Goal: Ask a question: Seek information or help from site administrators or community

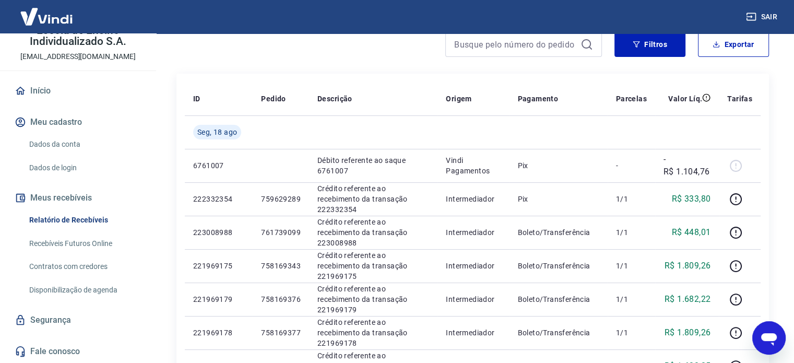
scroll to position [104, 0]
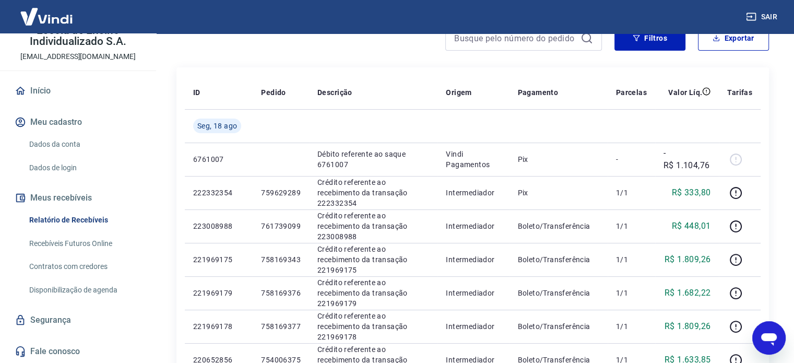
click at [71, 166] on link "Dados de login" at bounding box center [84, 167] width 118 height 21
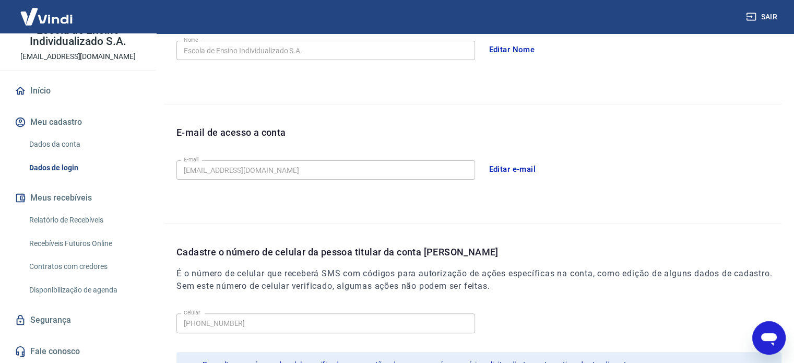
scroll to position [261, 0]
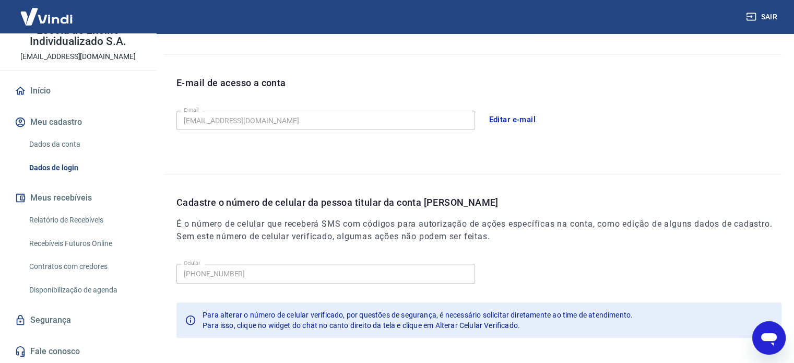
click at [68, 307] on div "Início Meu cadastro Dados da conta Dados de login Meus recebíveis Relatório de …" at bounding box center [78, 220] width 156 height 283
click at [66, 312] on link "Segurança" at bounding box center [78, 319] width 131 height 23
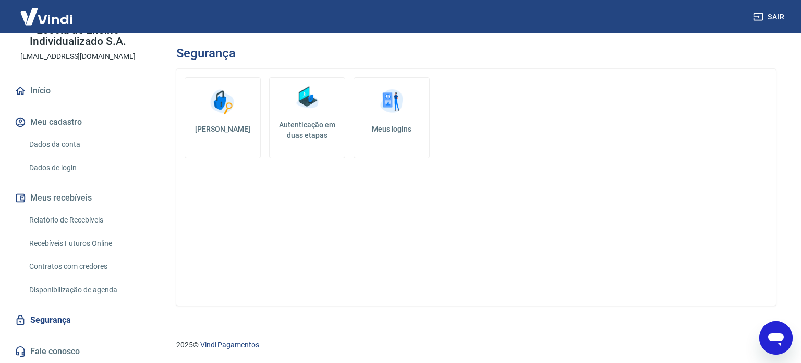
click at [319, 133] on h5 "Autenticação em duas etapas" at bounding box center [307, 129] width 67 height 21
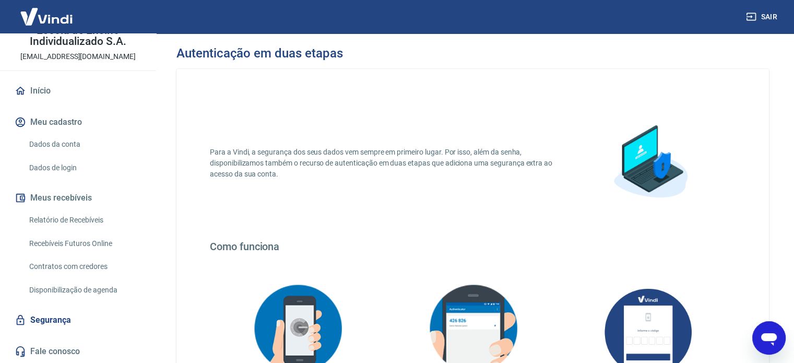
click at [51, 316] on link "Segurança" at bounding box center [78, 319] width 131 height 23
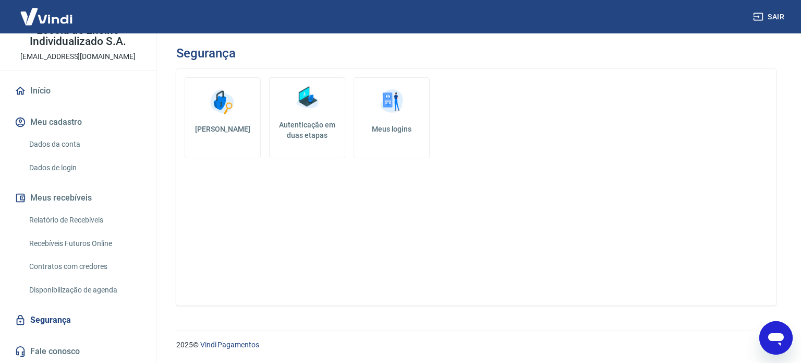
click at [221, 101] on img at bounding box center [222, 101] width 31 height 31
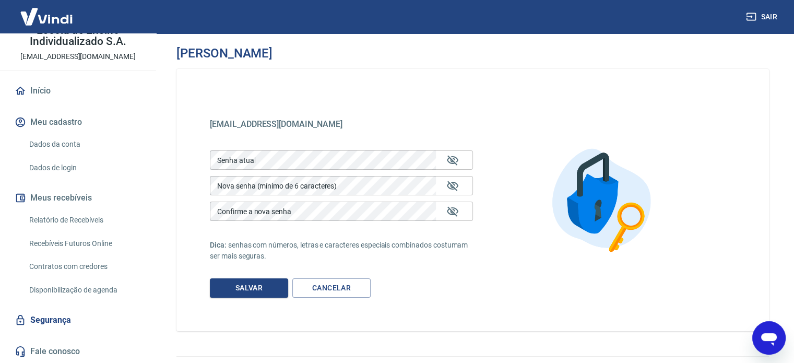
click at [52, 314] on link "Segurança" at bounding box center [78, 319] width 131 height 23
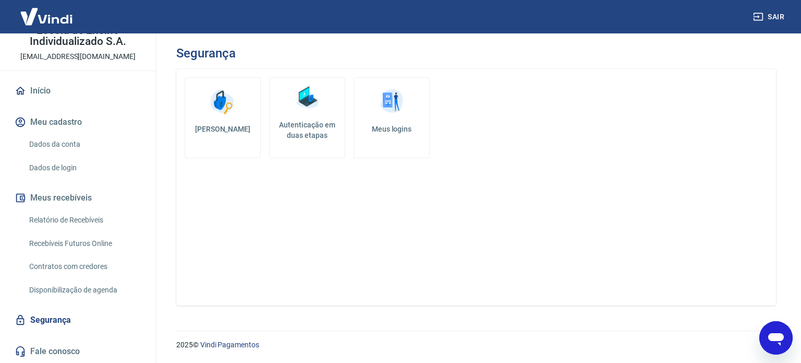
click at [388, 129] on h5 "Meus logins" at bounding box center [392, 129] width 58 height 10
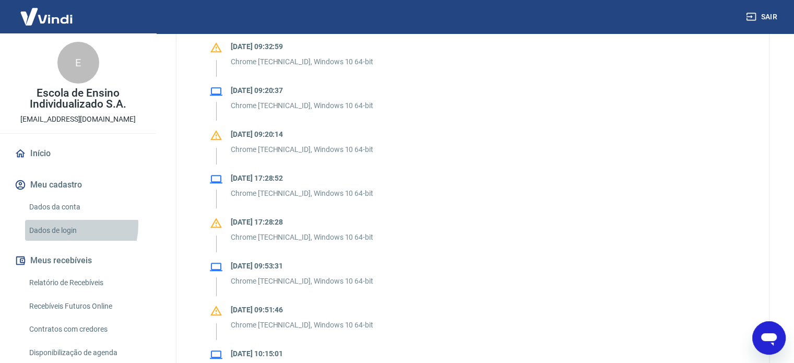
click at [63, 224] on link "Dados de login" at bounding box center [84, 230] width 118 height 21
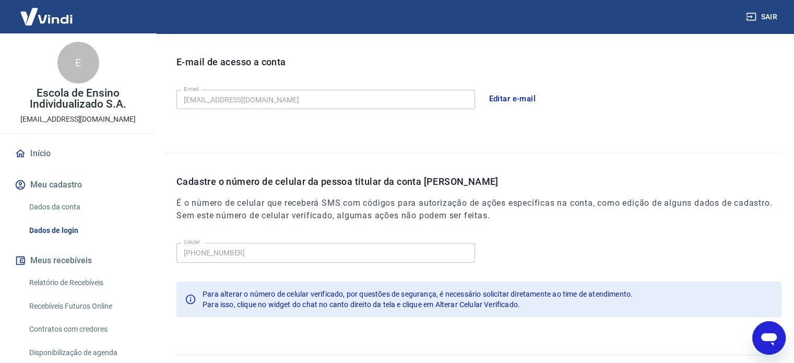
scroll to position [253, 0]
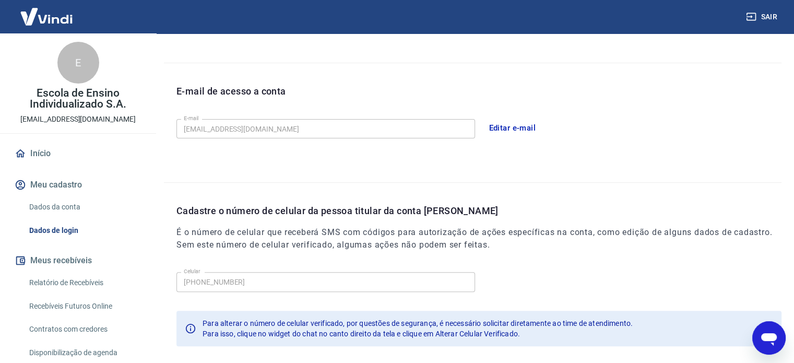
click at [773, 341] on icon "Abrir janela de mensagens" at bounding box center [768, 337] width 19 height 19
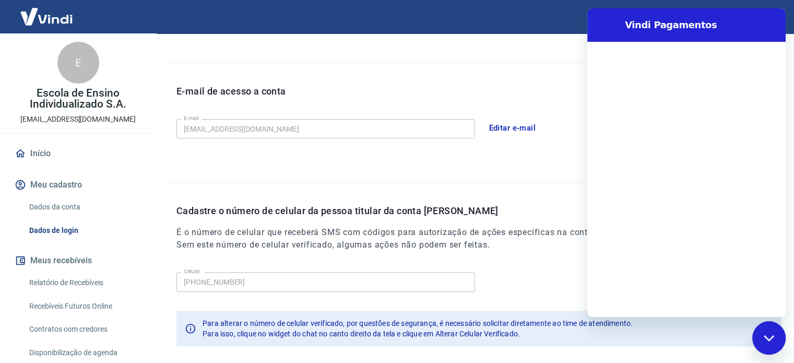
scroll to position [0, 0]
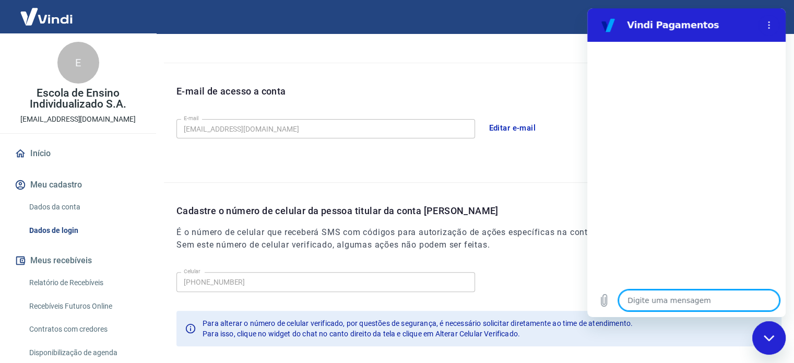
click at [691, 301] on textarea at bounding box center [698, 300] width 161 height 21
type textarea "b"
type textarea "x"
type textarea "bo"
type textarea "x"
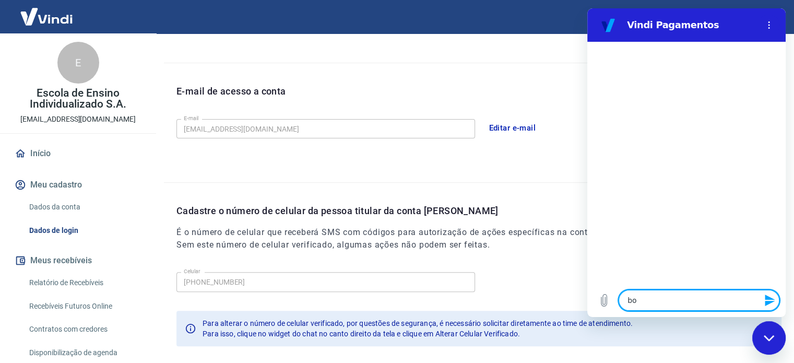
type textarea "boa"
type textarea "x"
type textarea "boa"
type textarea "x"
type textarea "boa t"
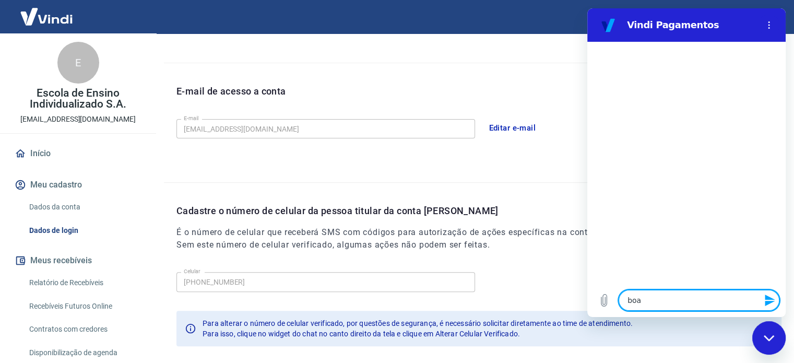
type textarea "x"
type textarea "boa ta"
type textarea "x"
type textarea "boa tar"
type textarea "x"
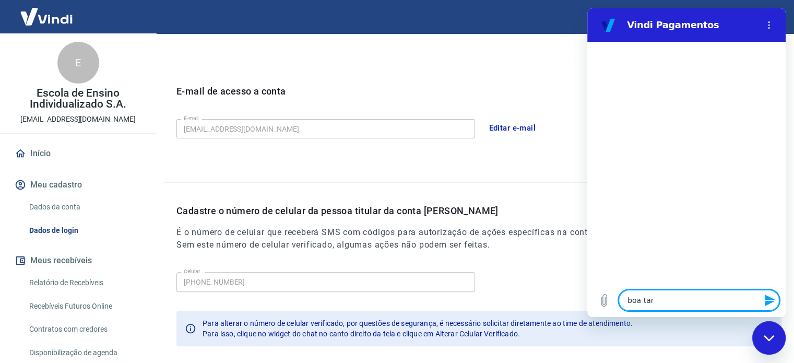
type textarea "boa tard"
type textarea "x"
type textarea "boa tarde"
type textarea "x"
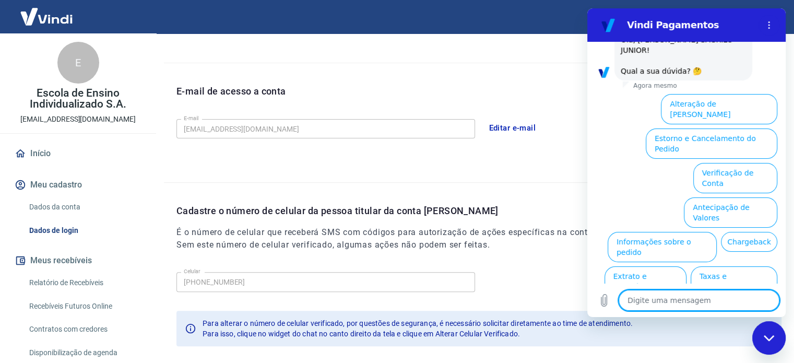
scroll to position [79, 0]
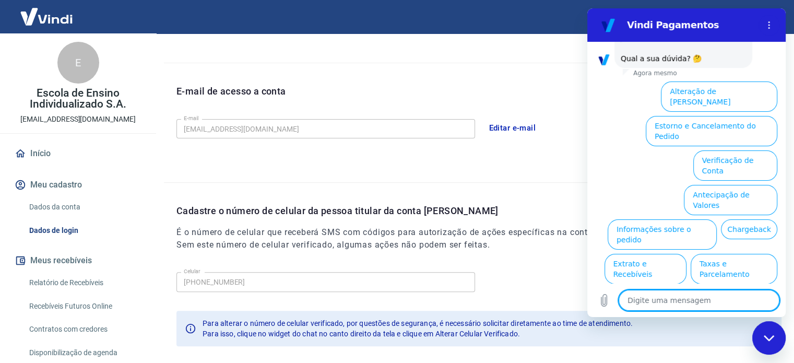
type textarea "o"
type textarea "x"
type textarea "ou"
type textarea "x"
type textarea "out"
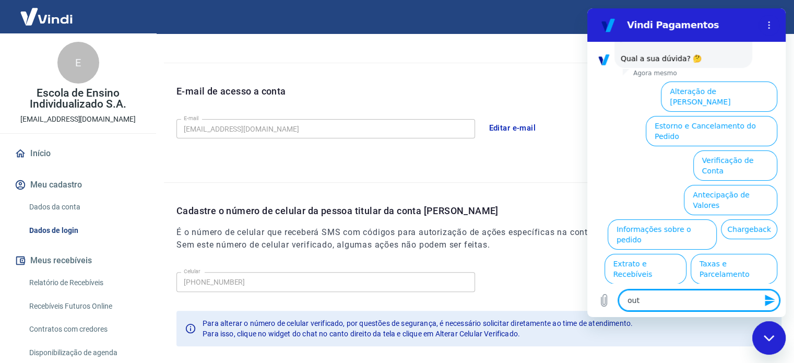
type textarea "x"
type textarea "outr"
type textarea "x"
type textarea "outro"
type textarea "x"
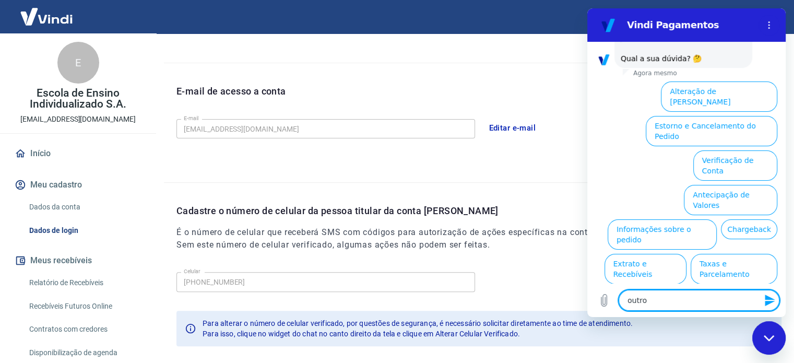
type textarea "outros"
type textarea "x"
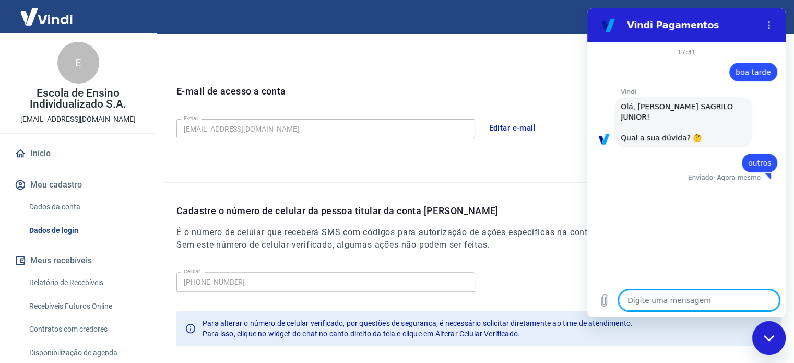
type textarea "x"
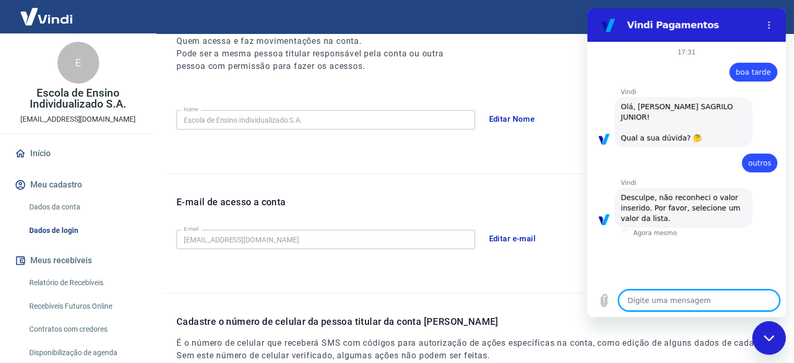
scroll to position [148, 0]
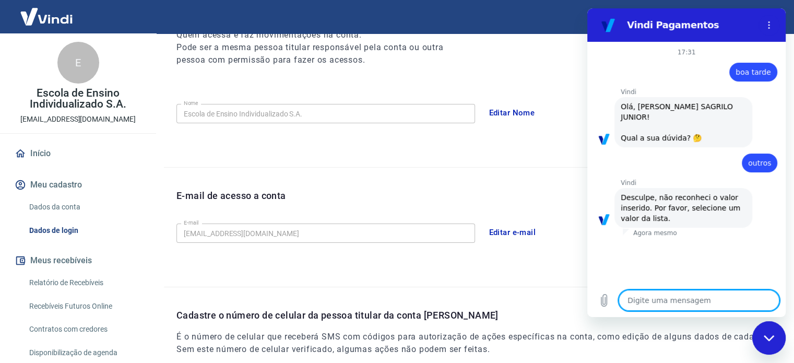
click at [681, 296] on textarea at bounding box center [698, 300] width 161 height 21
type textarea "g"
type textarea "x"
type textarea "go"
type textarea "x"
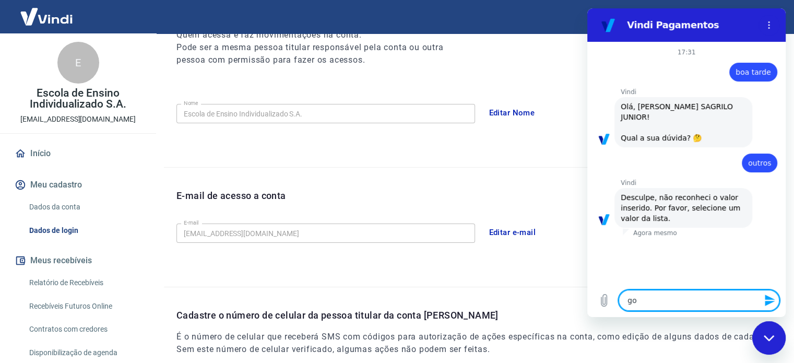
type textarea "gos"
type textarea "x"
type textarea "gost"
type textarea "x"
type textarea "gosta"
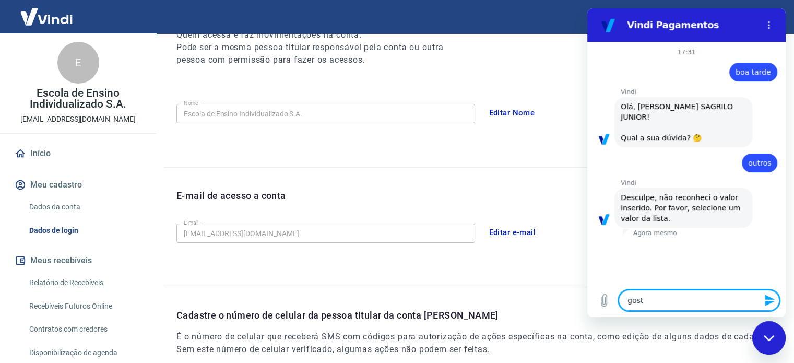
type textarea "x"
type textarea "gostar"
type textarea "x"
type textarea "gostari"
type textarea "x"
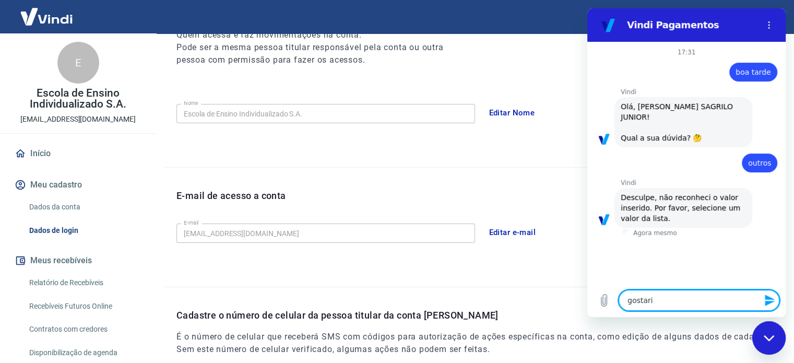
type textarea "gostaria"
type textarea "x"
type textarea "gostaria"
type textarea "x"
type textarea "gostaria d"
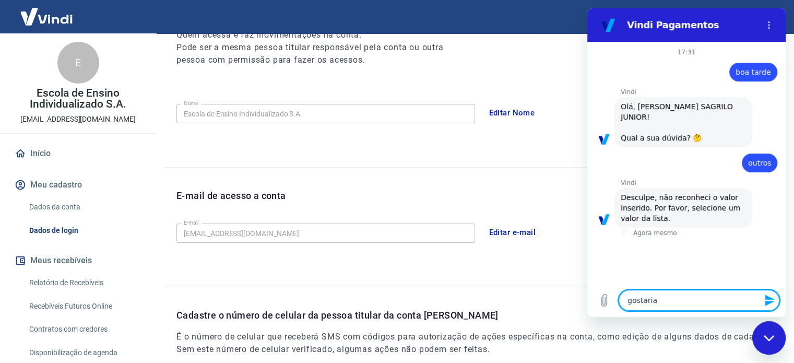
type textarea "x"
type textarea "gostaria de"
type textarea "x"
type textarea "gostaria de"
type textarea "x"
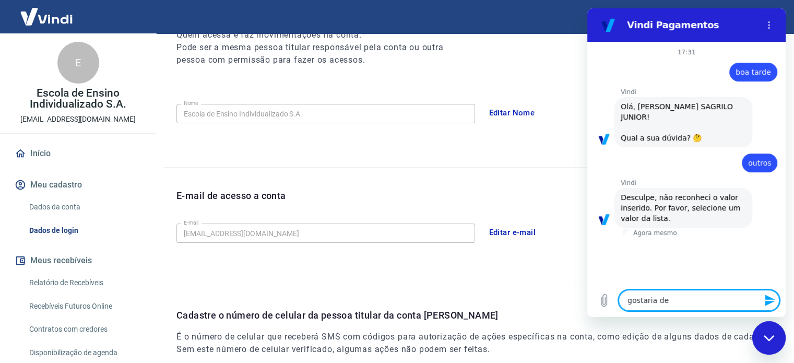
type textarea "gostaria"
type textarea "x"
type textarea "gostaria q"
type textarea "x"
type textarea "gostaria qu"
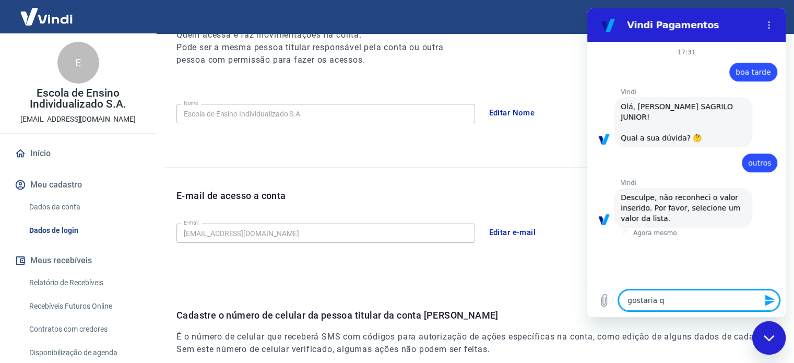
type textarea "x"
type textarea "gostaria que"
type textarea "x"
type textarea "gostaria quer"
type textarea "x"
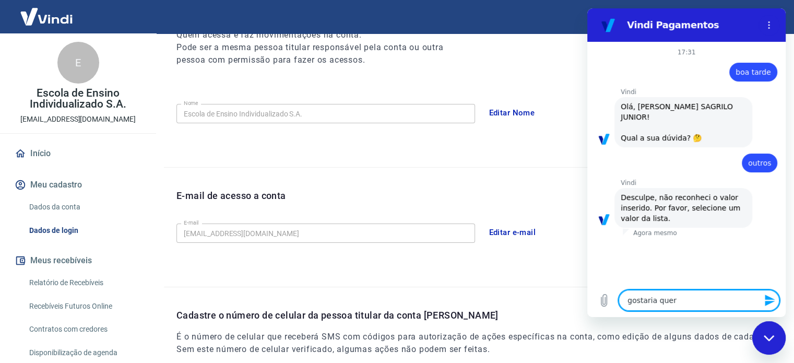
type textarea "gostaria quer"
type textarea "x"
type textarea "gostaria quer"
type textarea "x"
type textarea "gostaria que"
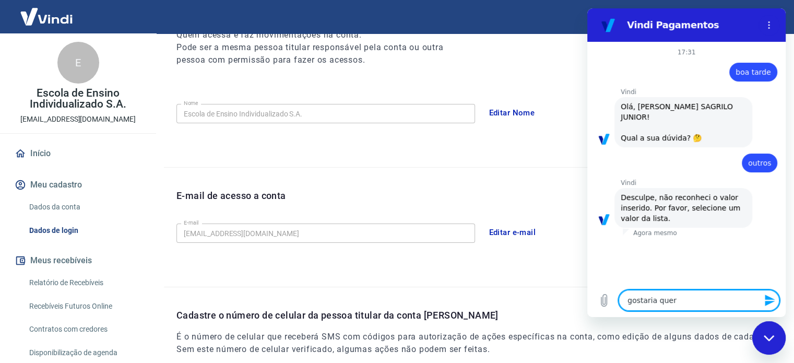
type textarea "x"
type textarea "gostaria que"
type textarea "x"
type textarea "gostaria que o"
type textarea "x"
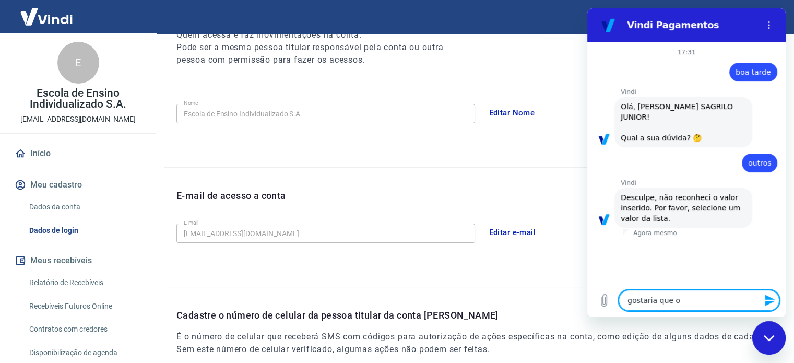
type textarea "gostaria que ot"
type textarea "x"
type textarea "gostaria que otr"
type textarea "x"
type textarea "gostaria que ot"
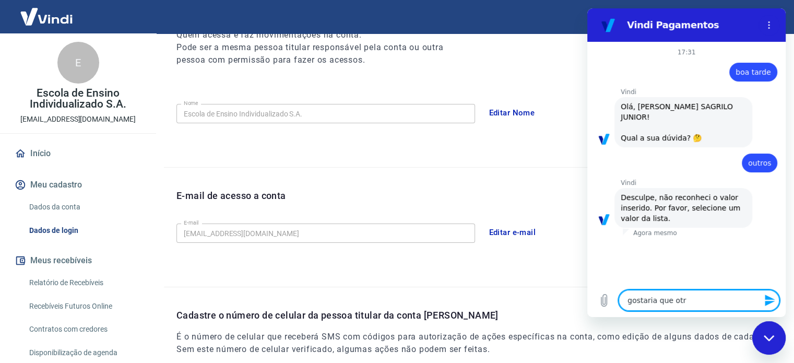
type textarea "x"
type textarea "gostaria que o"
type textarea "x"
type textarea "gostaria que ou"
type textarea "x"
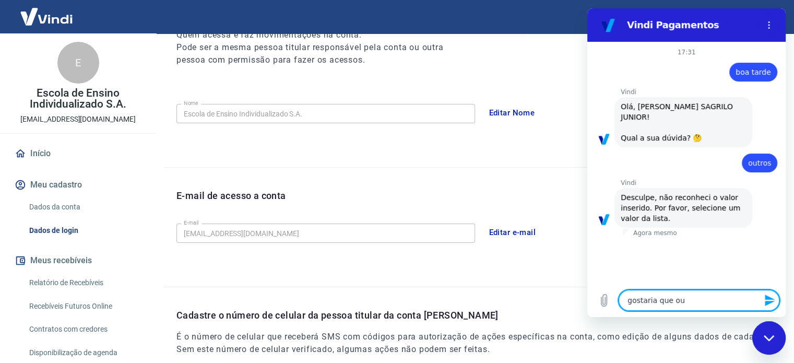
type textarea "gostaria que out"
type textarea "x"
type textarea "gostaria que outr"
type textarea "x"
type textarea "gostaria que outra"
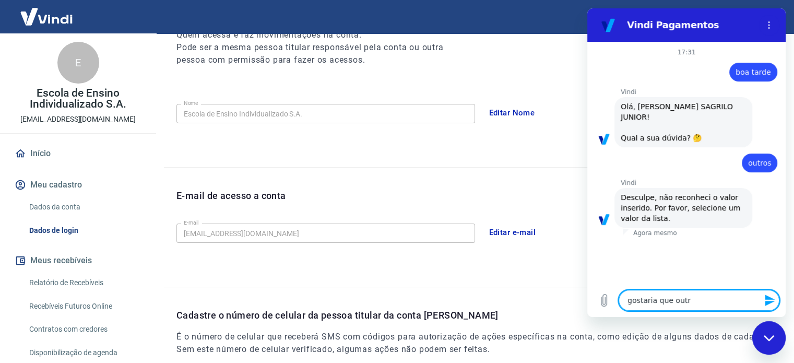
type textarea "x"
type textarea "gostaria que outras"
type textarea "x"
type textarea "gostaria que outras"
type textarea "x"
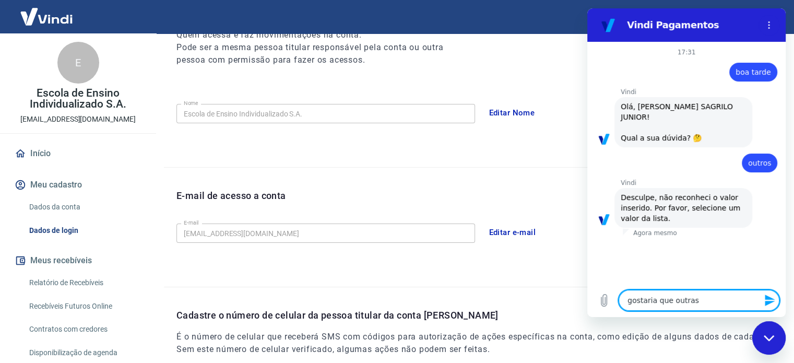
type textarea "gostaria que outras p"
type textarea "x"
type textarea "gostaria que outras pe"
type textarea "x"
type textarea "gostaria que outras pes"
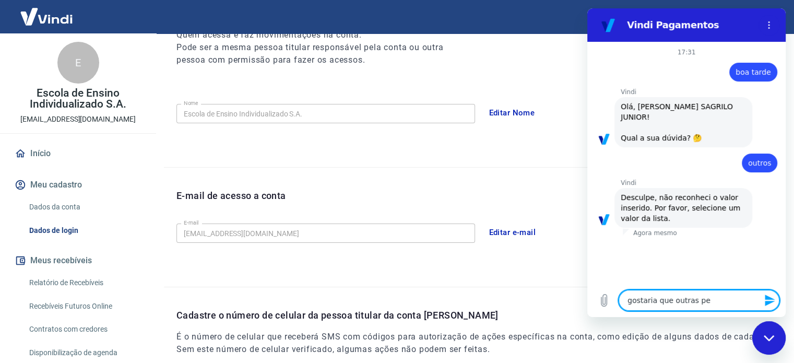
type textarea "x"
type textarea "gostaria que outras pess"
type textarea "x"
type textarea "gostaria que outras pesso"
type textarea "x"
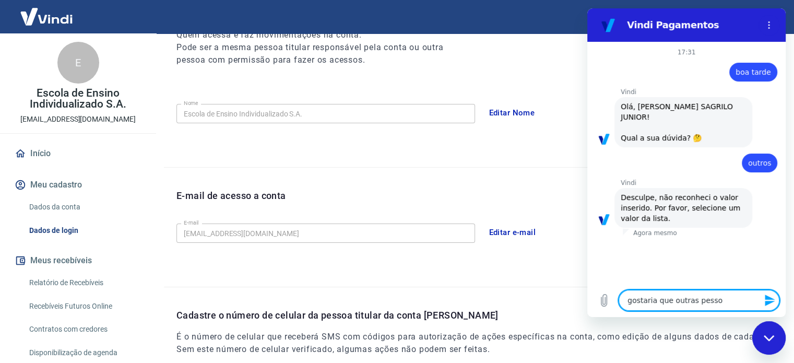
type textarea "gostaria que outras pessoa"
type textarea "x"
type textarea "gostaria que outras pessoas"
type textarea "x"
type textarea "gostaria que outras pessoas"
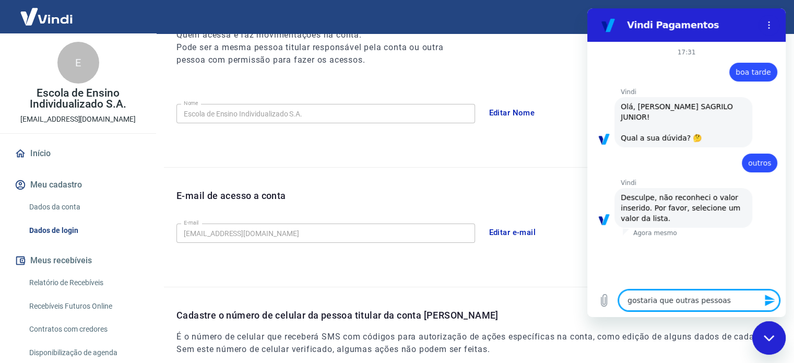
type textarea "x"
type textarea "gostaria que outras pessoas d"
type textarea "x"
type textarea "gostaria que outras pessoas da"
type textarea "x"
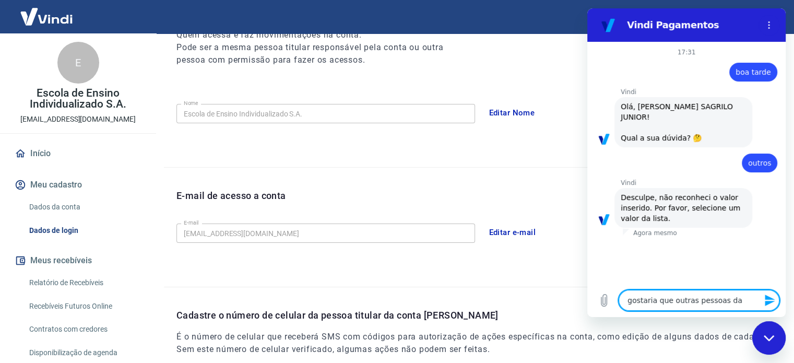
type textarea "gostaria que outras pessoas da"
type textarea "x"
type textarea "gostaria que outras pessoas da e"
type textarea "x"
type textarea "gostaria que outras pessoas da em"
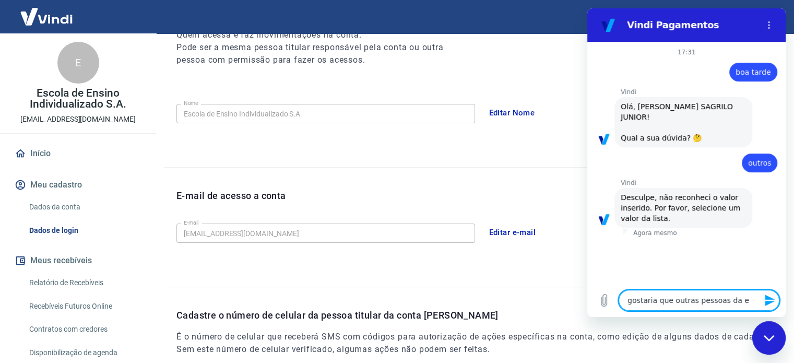
type textarea "x"
type textarea "gostaria que outras pessoas da emp"
type textarea "x"
type textarea "gostaria que outras pessoas da empr"
type textarea "x"
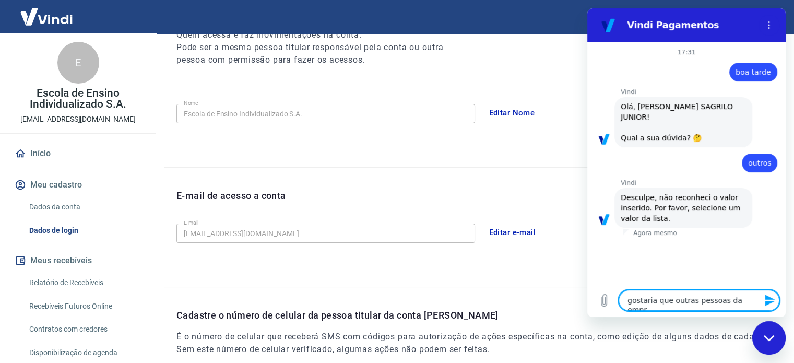
type textarea "gostaria que outras pessoas da empre"
type textarea "x"
type textarea "gostaria que outras pessoas da empres"
type textarea "x"
type textarea "gostaria que outras pessoas da empresa"
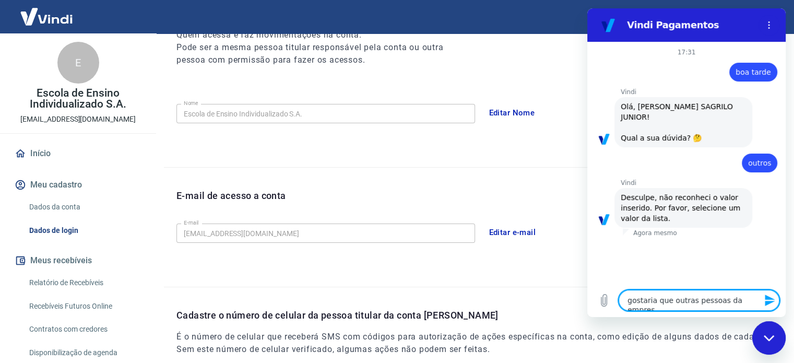
type textarea "x"
type textarea "gostaria que outras pessoas da empresa"
type textarea "x"
type textarea "gostaria que outras pessoas da empresa t"
type textarea "x"
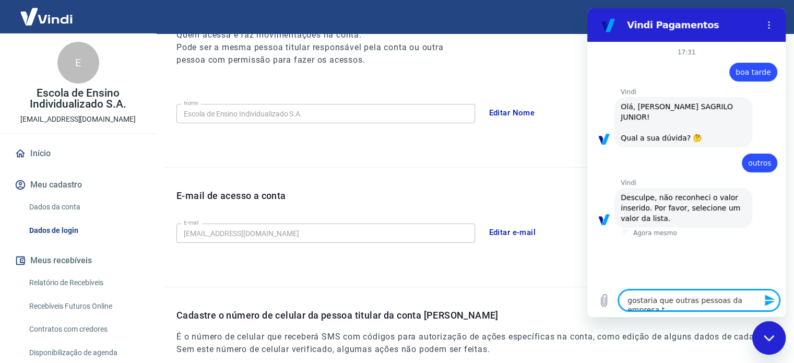
type textarea "gostaria que outras pessoas da empresa ti"
type textarea "x"
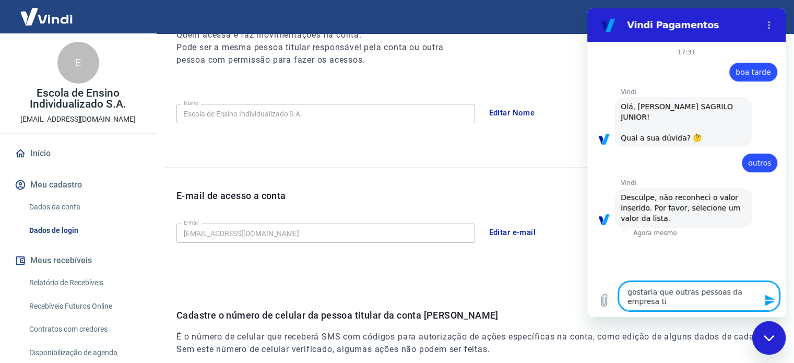
type textarea "gostaria que outras pessoas da empresa tiv"
type textarea "x"
type textarea "gostaria que outras pessoas da empresa tive"
type textarea "x"
type textarea "gostaria que outras pessoas da empresa tiver"
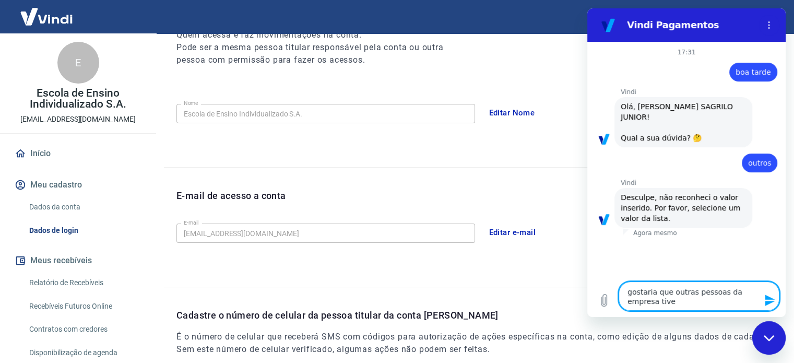
type textarea "x"
type textarea "gostaria que outras pessoas da empresa tivere"
type textarea "x"
type textarea "gostaria que outras pessoas da empresa tiver"
type textarea "x"
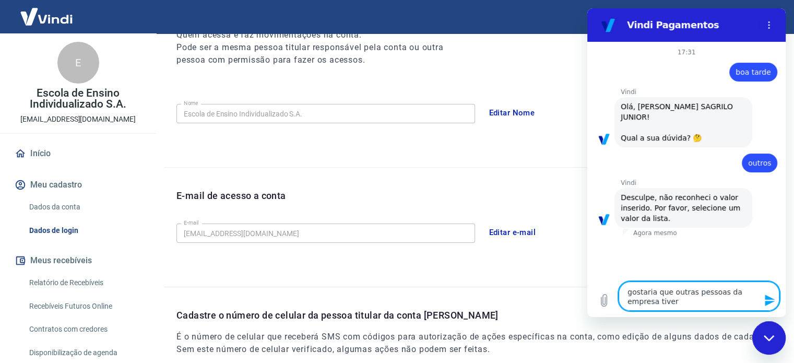
type textarea "gostaria que outras pessoas da empresa tive"
type textarea "x"
type textarea "gostaria que outras pessoas da empresa tives"
type textarea "x"
type textarea "gostaria que outras pessoas da empresa tivess"
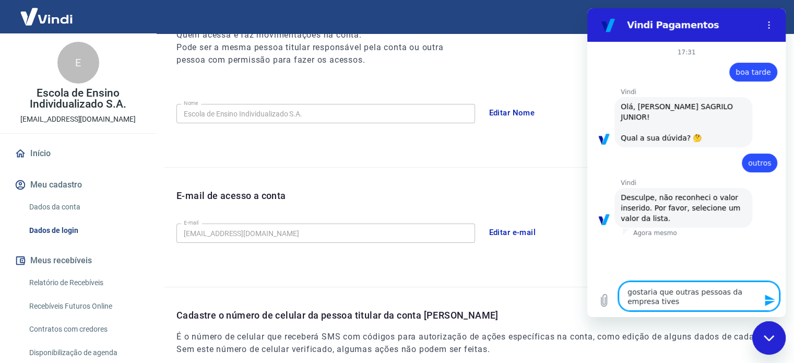
type textarea "x"
type textarea "gostaria que outras pessoas da empresa tivesse"
type textarea "x"
type textarea "gostaria que outras pessoas da empresa tivessem"
type textarea "x"
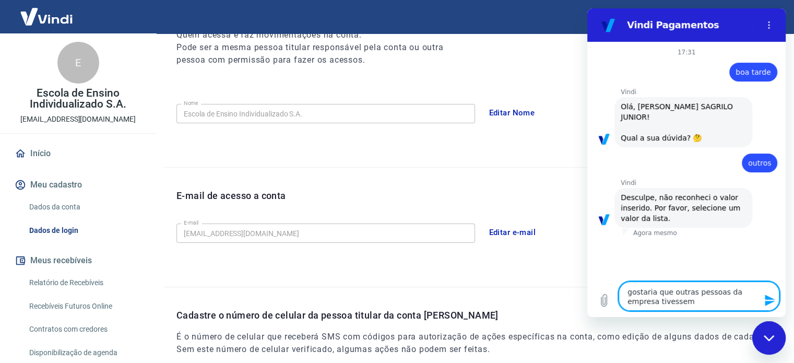
type textarea "gostaria que outras pessoas da empresa tivessem"
type textarea "x"
type textarea "gostaria que outras pessoas da empresa tivessem a"
type textarea "x"
type textarea "gostaria que outras pessoas da empresa tivessem as"
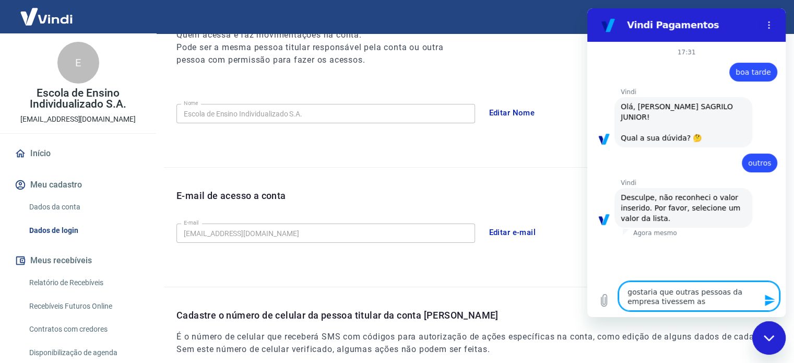
type textarea "x"
type textarea "gostaria que outras pessoas da empresa tivessem a"
type textarea "x"
type textarea "gostaria que outras pessoas da empresa tivessem ac"
type textarea "x"
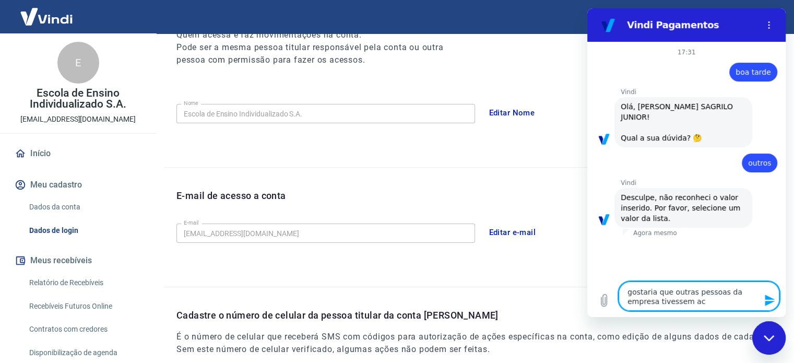
type textarea "gostaria que outras pessoas da empresa tivessem ace"
type textarea "x"
type textarea "gostaria que outras pessoas da empresa tivessem aces"
type textarea "x"
type textarea "gostaria que outras pessoas da empresa tivessem acess"
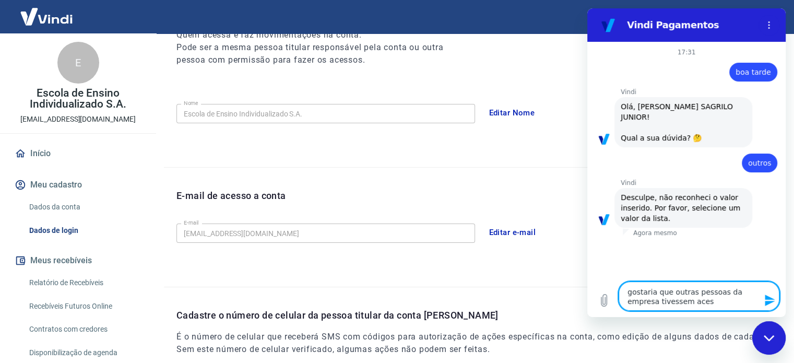
type textarea "x"
type textarea "gostaria que outras pessoas da empresa tivessem acesso"
type textarea "x"
type textarea "gostaria que outras pessoas da empresa tivessem acesso"
type textarea "x"
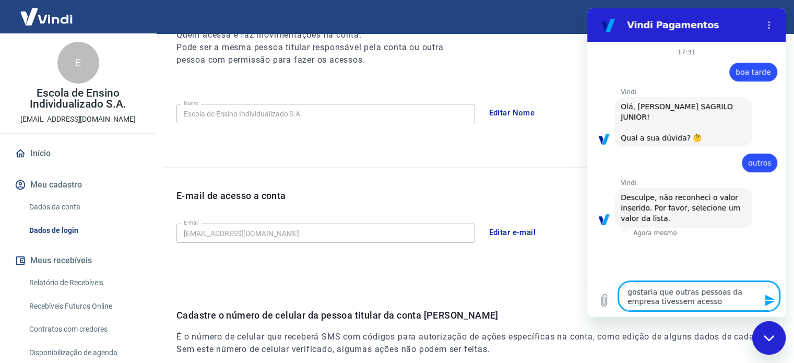
type textarea "gostaria que outras pessoas da empresa tivessem acesso a"
type textarea "x"
type textarea "gostaria que outras pessoas da empresa tivessem acesso a"
type textarea "x"
type textarea "gostaria que outras pessoas da empresa tivessem acesso a e"
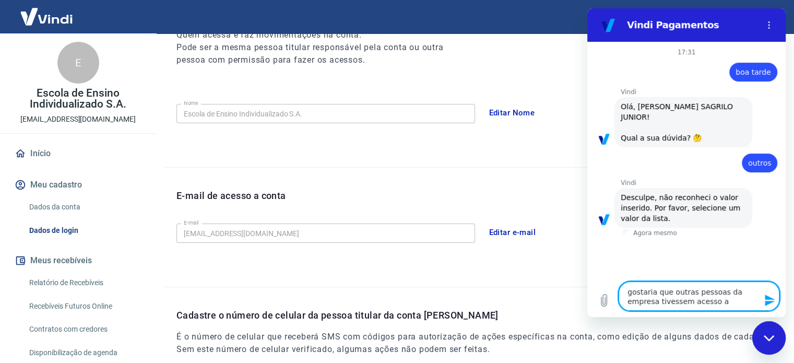
type textarea "x"
type textarea "gostaria que outras pessoas da empresa tivessem acesso a es"
type textarea "x"
type textarea "gostaria que outras pessoas da empresa tivessem acesso a ess"
type textarea "x"
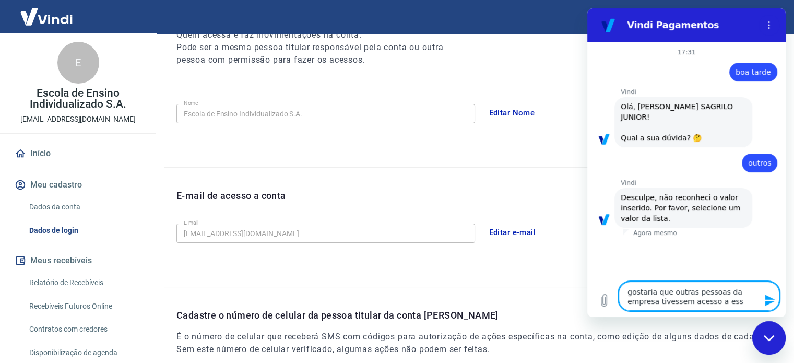
type textarea "gostaria que outras pessoas da empresa tivessem acesso a esse"
type textarea "x"
type textarea "gostaria que outras pessoas da empresa tivessem acesso a esse"
type textarea "x"
type textarea "gostaria que outras pessoas da empresa tivessem acesso a esse p"
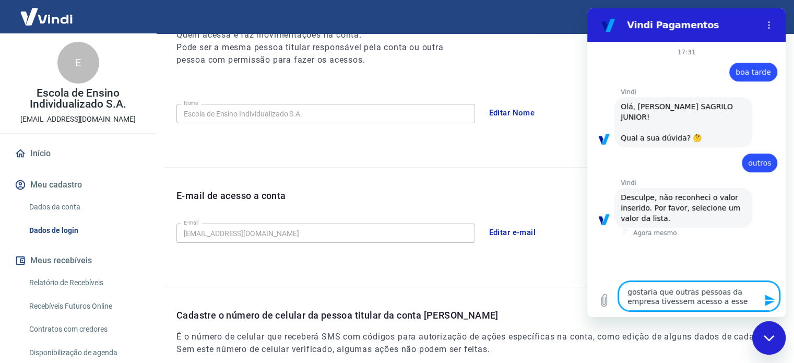
type textarea "x"
type textarea "gostaria que outras pessoas da empresa tivessem acesso a esse po"
type textarea "x"
type textarea "gostaria que outras pessoas da empresa tivessem acesso a esse por"
type textarea "x"
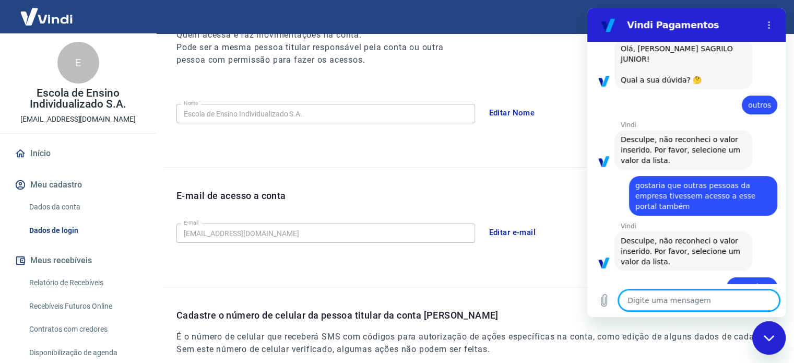
scroll to position [127, 0]
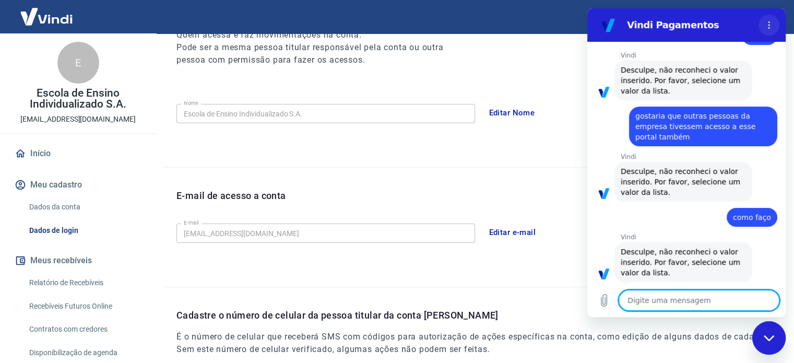
click at [767, 30] on button "Menu de opções" at bounding box center [768, 25] width 21 height 21
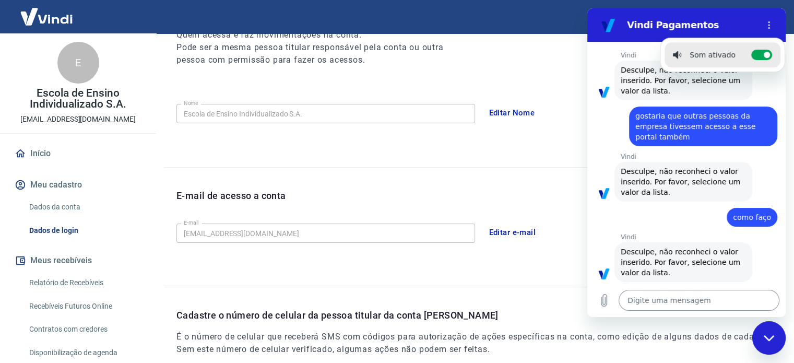
click at [681, 309] on textarea at bounding box center [698, 300] width 161 height 21
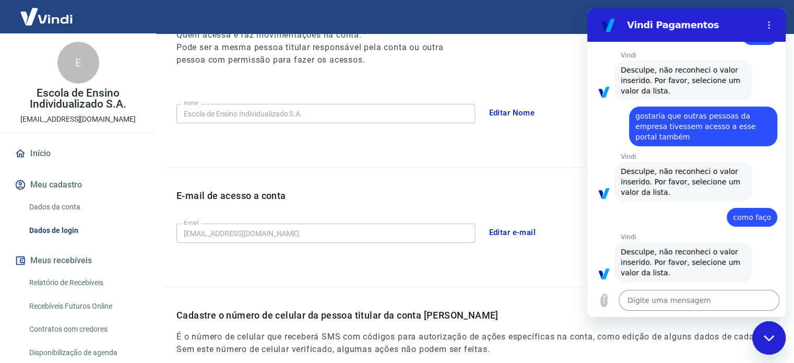
click at [663, 302] on textarea at bounding box center [698, 300] width 161 height 21
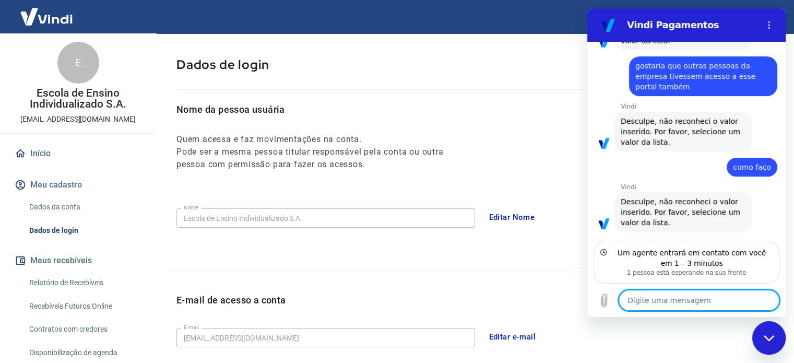
scroll to position [27, 0]
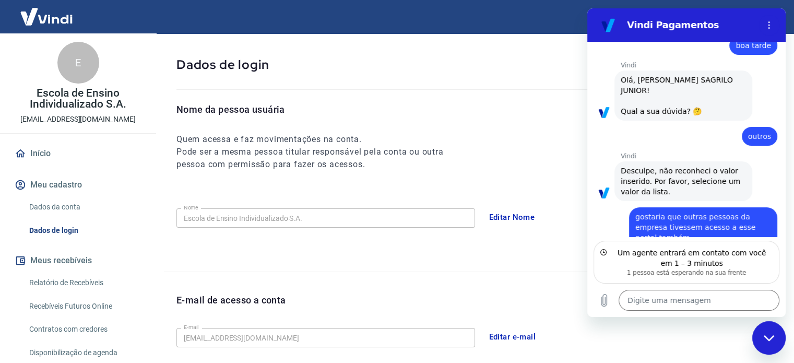
click at [675, 212] on span "gostaria que outras pessoas da empresa tivessem acesso a esse portal também" at bounding box center [696, 226] width 123 height 29
copy span "gostaria que outras pessoas da empresa tivessem acesso a esse portal também"
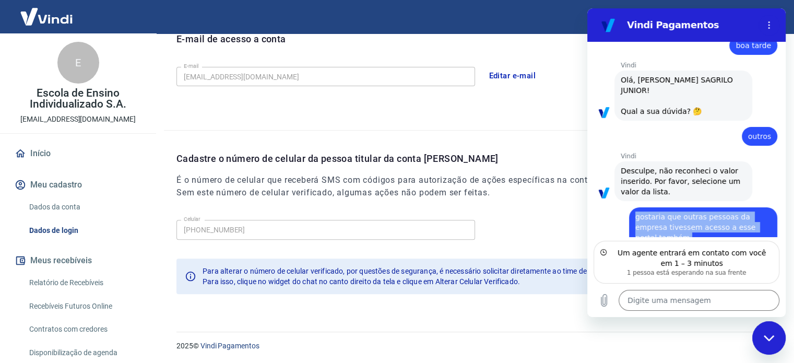
scroll to position [235, 0]
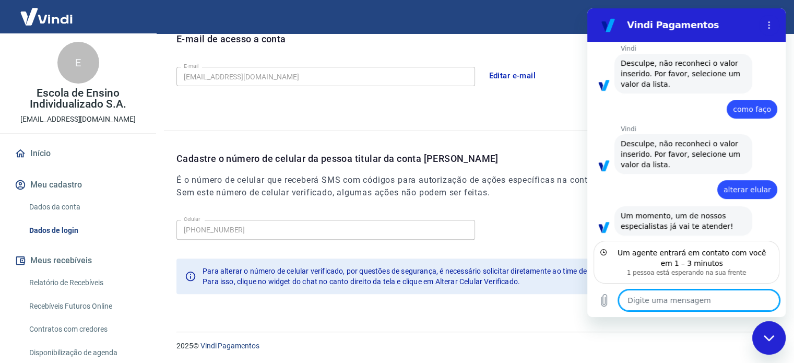
click at [688, 301] on textarea at bounding box center [698, 300] width 161 height 21
paste textarea "gostaria que outras pessoas da empresa tivessem acesso a esse portal também"
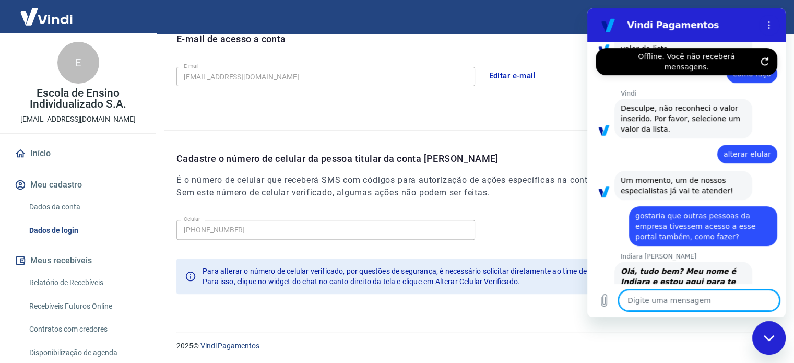
scroll to position [321, 0]
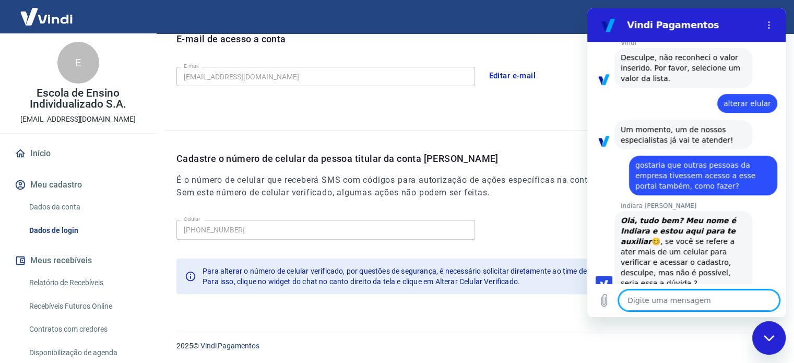
click at [715, 301] on textarea at bounding box center [698, 300] width 161 height 21
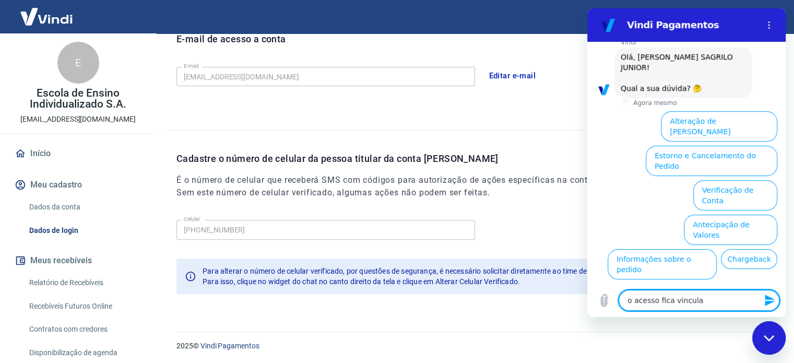
scroll to position [641, 0]
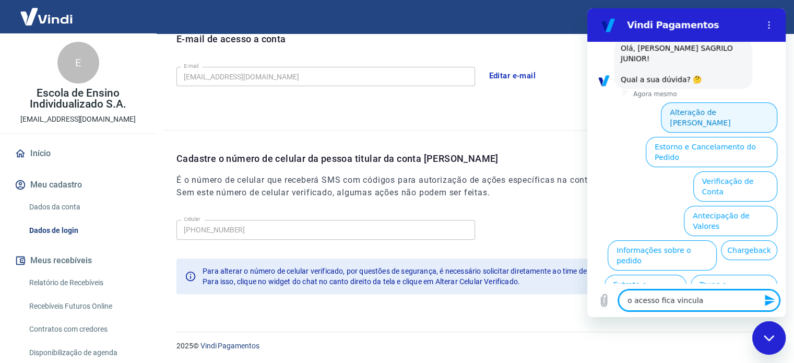
click at [685, 102] on button "Alteração de Dados Cadastrais" at bounding box center [719, 117] width 116 height 30
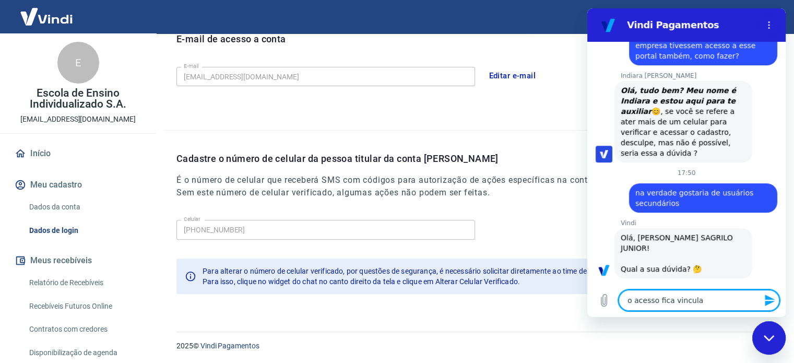
click at [709, 294] on textarea "o acesso fica vincula" at bounding box center [698, 300] width 161 height 21
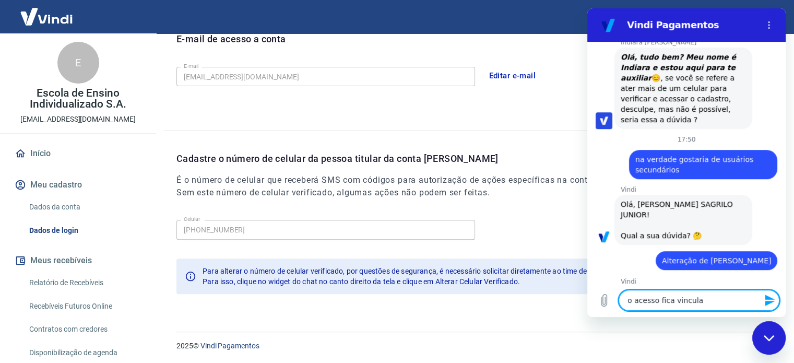
click at [709, 294] on textarea "o acesso fica vincula" at bounding box center [698, 300] width 161 height 21
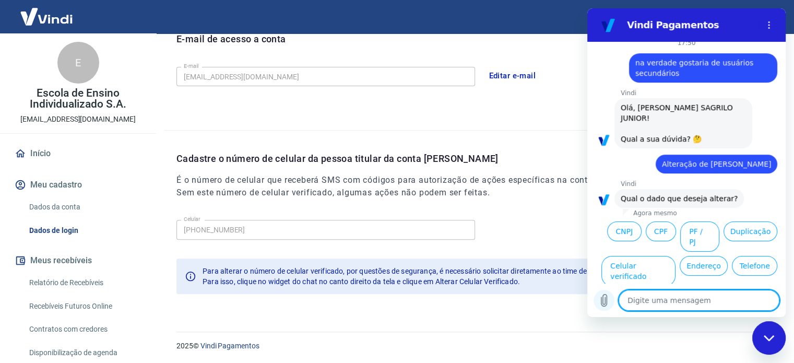
click at [611, 302] on button "Carregar arquivo" at bounding box center [603, 300] width 21 height 21
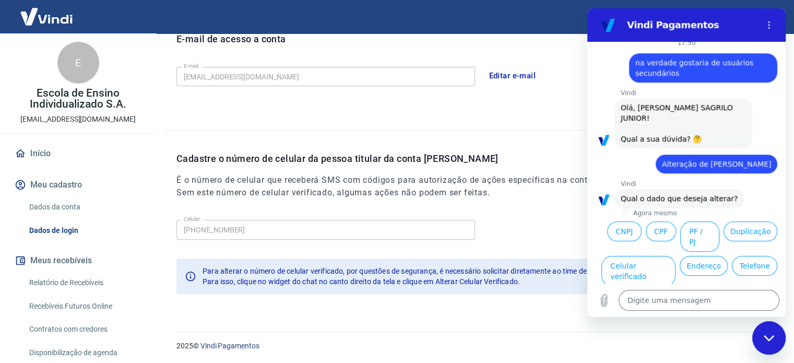
click at [770, 331] on div "Fechar janela de mensagens" at bounding box center [768, 337] width 31 height 31
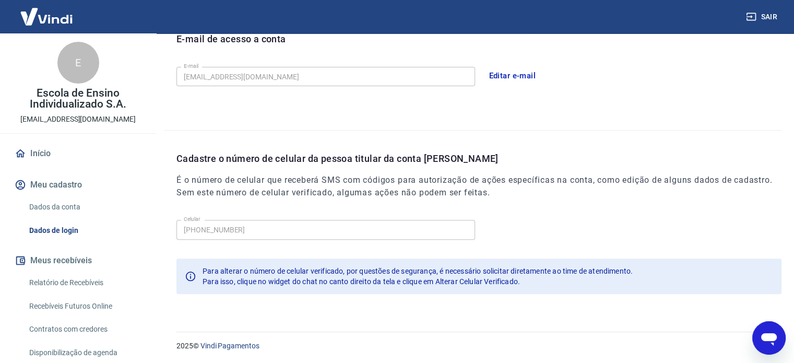
scroll to position [641, 0]
click at [771, 337] on icon "Abrir janela de mensagens" at bounding box center [769, 339] width 16 height 13
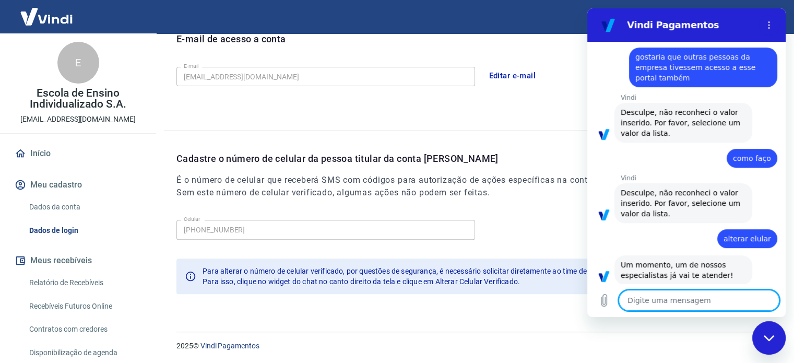
scroll to position [164, 0]
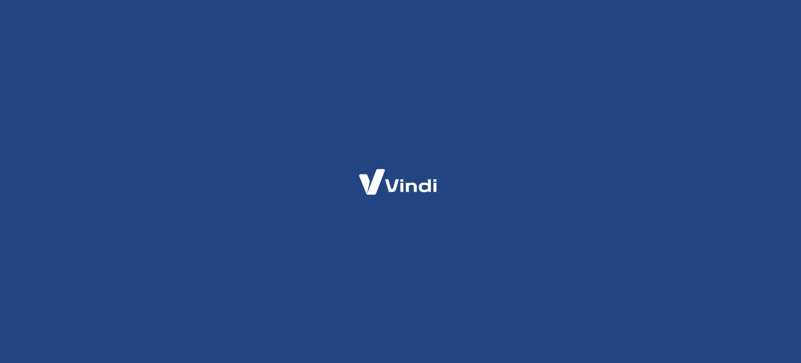
click at [631, 107] on div at bounding box center [400, 181] width 801 height 363
click at [508, 139] on div at bounding box center [400, 181] width 801 height 363
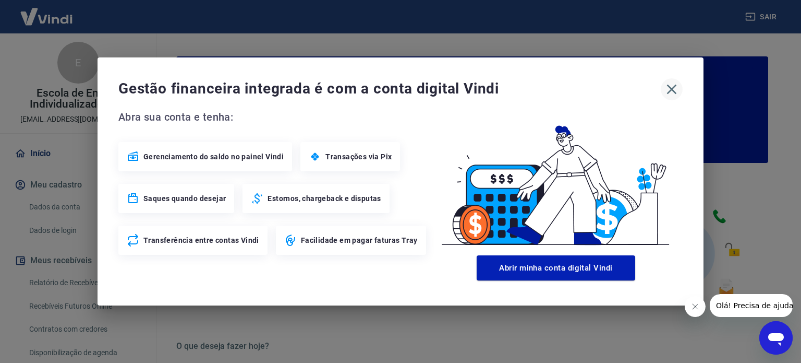
click at [676, 98] on icon "button" at bounding box center [672, 89] width 17 height 17
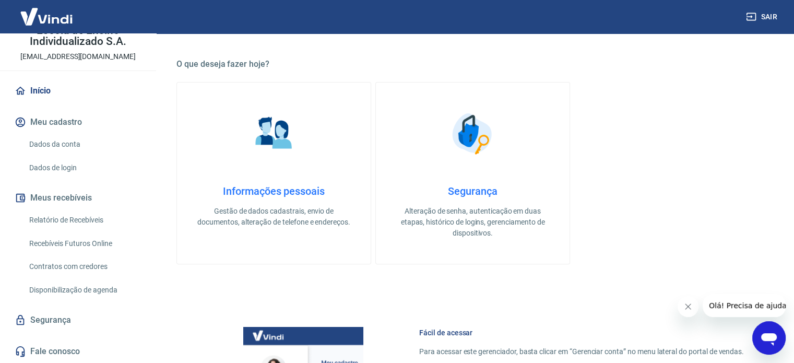
scroll to position [417, 0]
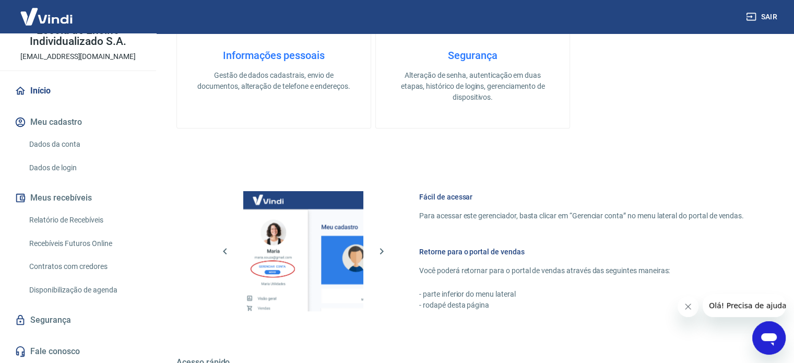
click at [780, 337] on div "Abrir janela de mensagens" at bounding box center [768, 337] width 31 height 31
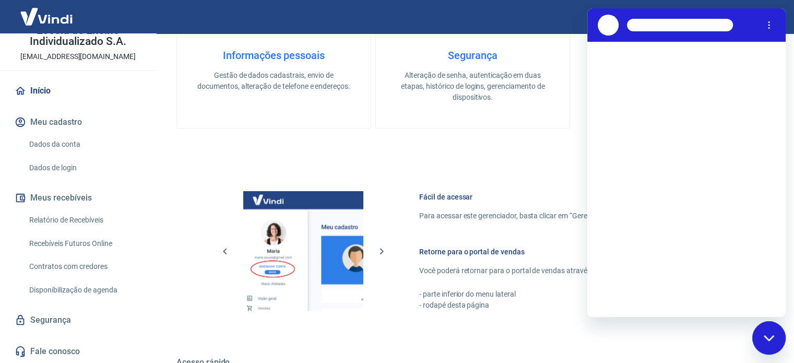
scroll to position [0, 0]
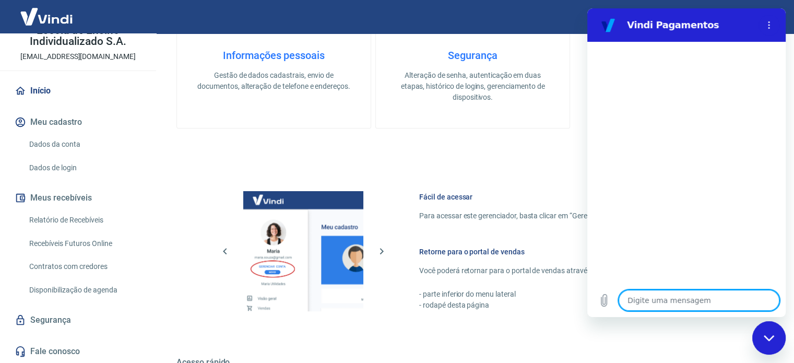
click at [685, 299] on textarea at bounding box center [698, 300] width 161 height 21
type textarea "o"
type textarea "x"
type textarea "oi"
type textarea "x"
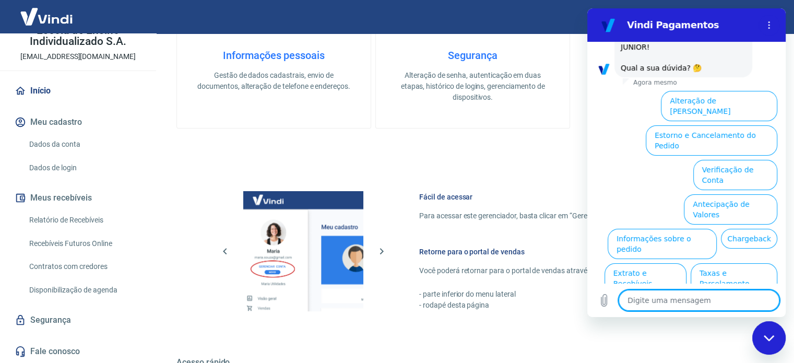
scroll to position [79, 0]
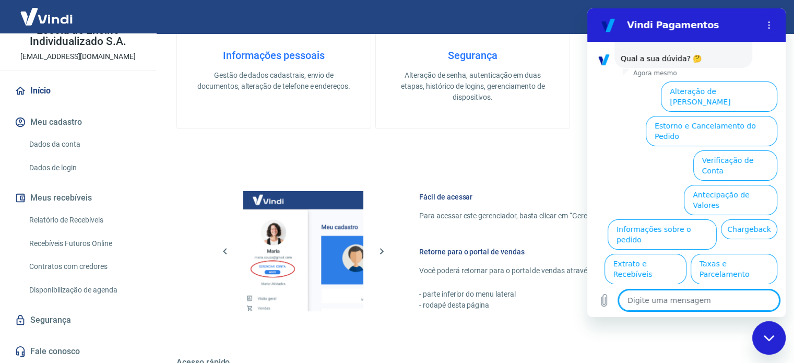
click at [680, 288] on button "Alterar celular verificado" at bounding box center [728, 303] width 97 height 30
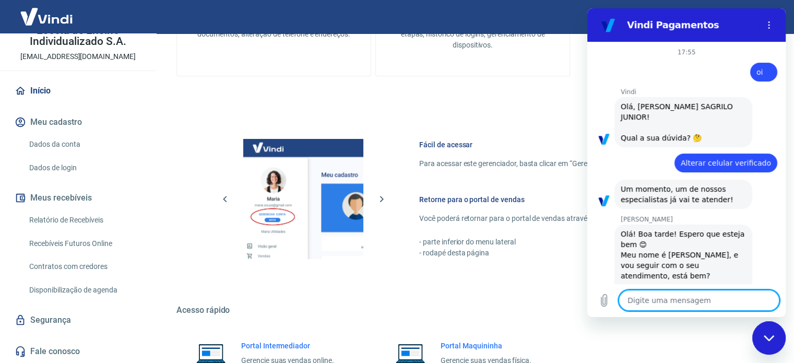
scroll to position [13, 0]
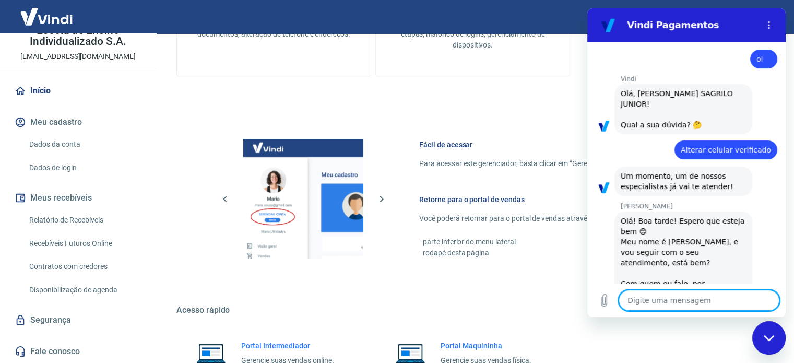
type textarea "x"
type textarea "o"
type textarea "x"
type textarea "oi"
type textarea "x"
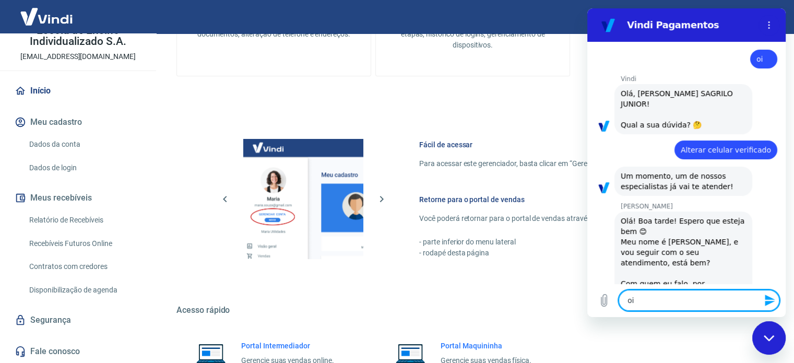
type textarea "oi,"
type textarea "x"
type textarea "oi,"
type textarea "x"
type textarea "oi, B"
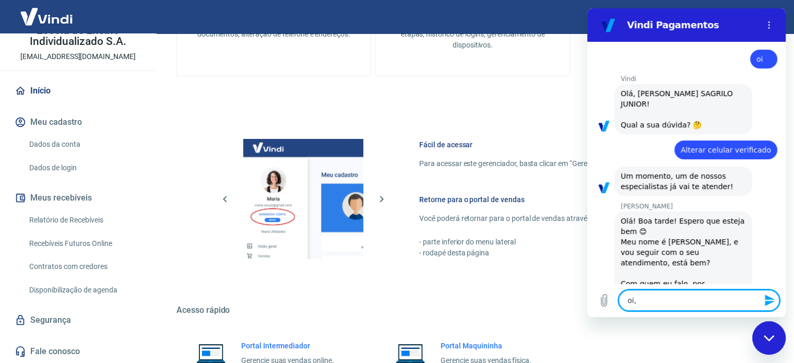
type textarea "x"
type textarea "oi, Bo"
type textarea "x"
type textarea "oi, Boa"
type textarea "x"
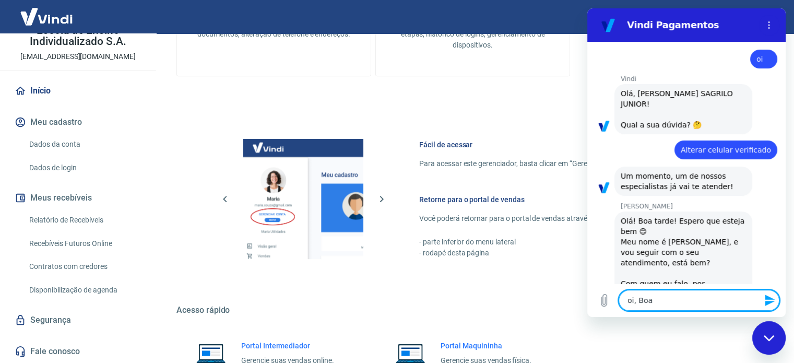
type textarea "oi, Boa"
type textarea "x"
type textarea "oi, Boa t"
type textarea "x"
type textarea "oi, Boa ta"
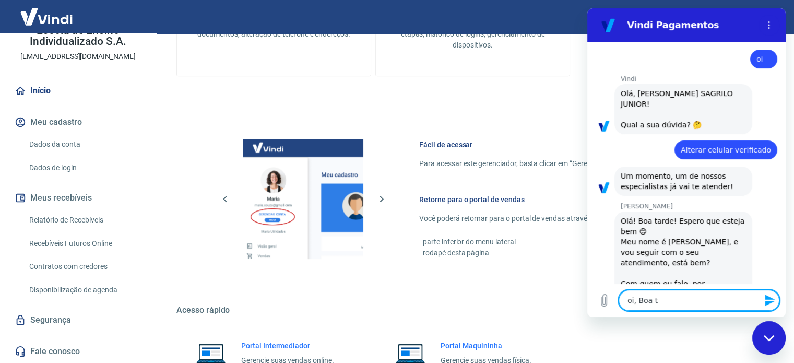
type textarea "x"
type textarea "oi, Boa tar"
type textarea "x"
type textarea "oi, Boa tard"
type textarea "x"
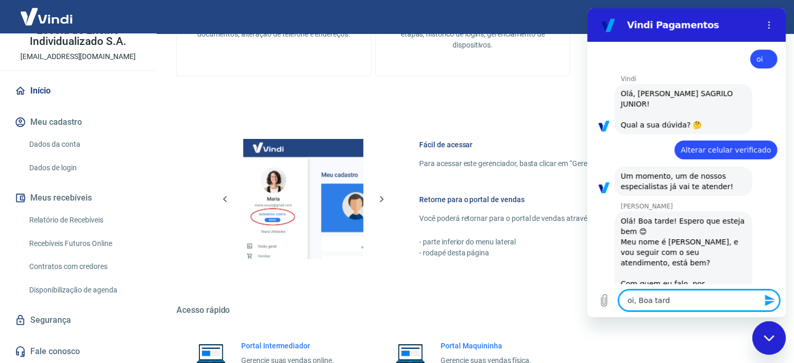
type textarea "oi, Boa tarde"
type textarea "x"
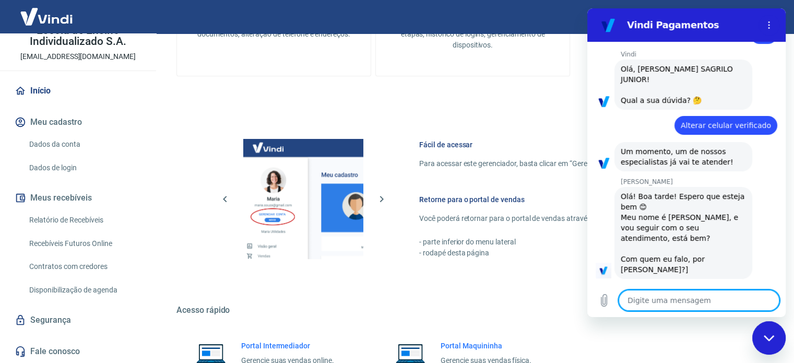
type textarea "x"
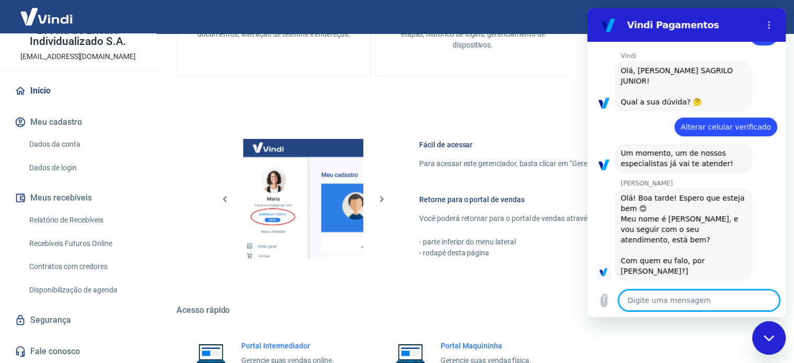
type textarea "f"
type textarea "x"
type textarea "fa"
type textarea "x"
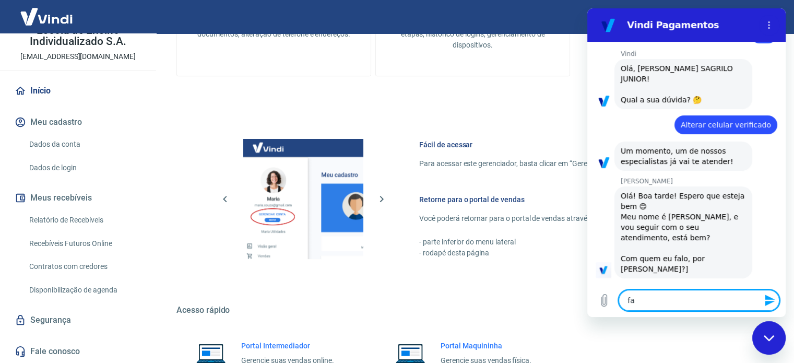
type textarea "fal"
type textarea "x"
type textarea "fala"
type textarea "x"
type textarea "fala"
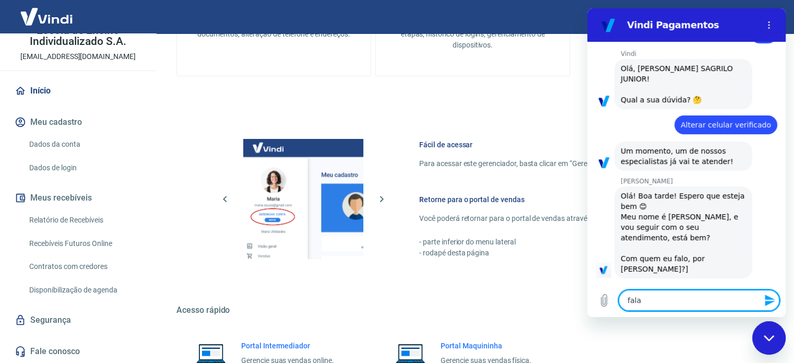
type textarea "x"
type textarea "fala c"
type textarea "x"
type textarea "fala co"
type textarea "x"
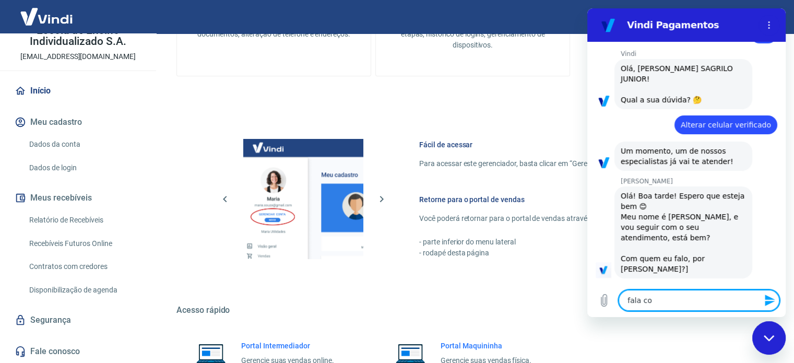
type textarea "fala com"
type textarea "x"
type textarea "fala com"
type textarea "x"
type textarea "fala com N"
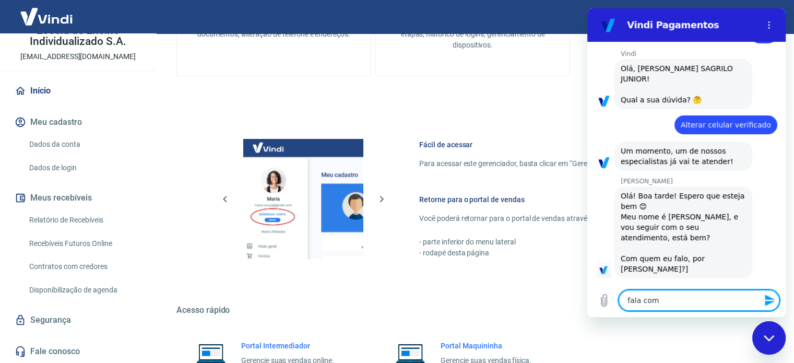
type textarea "x"
type textarea "fala com Ni"
type textarea "x"
type textarea "fala com Nil"
type textarea "x"
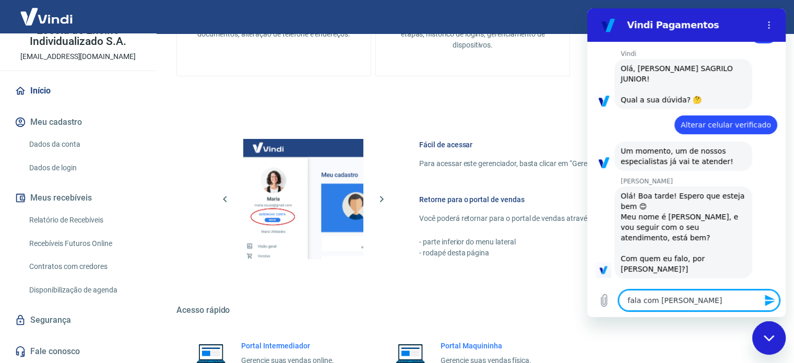
type textarea "fala com Nilt"
type textarea "x"
type textarea "fala com Nilto"
type textarea "x"
type textarea "fala com Nilton"
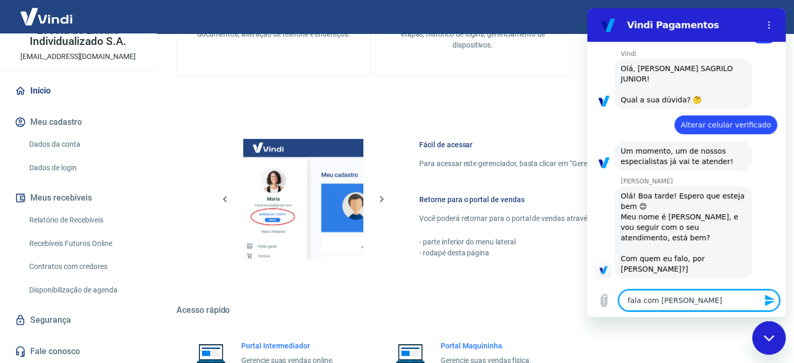
type textarea "x"
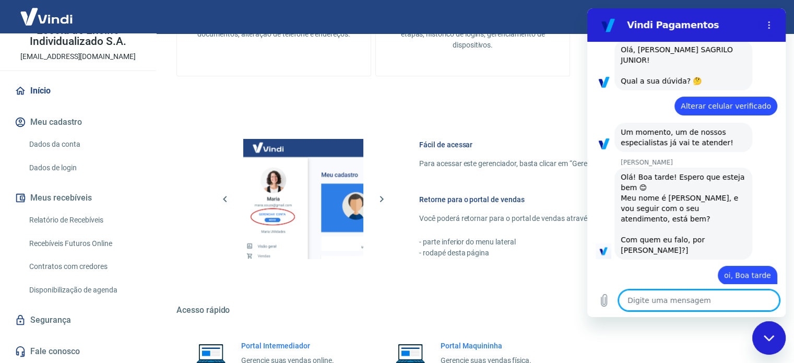
type textarea "x"
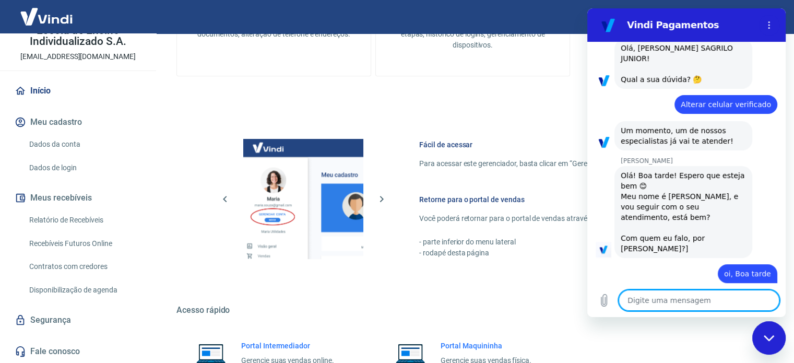
type textarea "c"
type textarea "x"
type textarea "co"
type textarea "x"
type textarea "com"
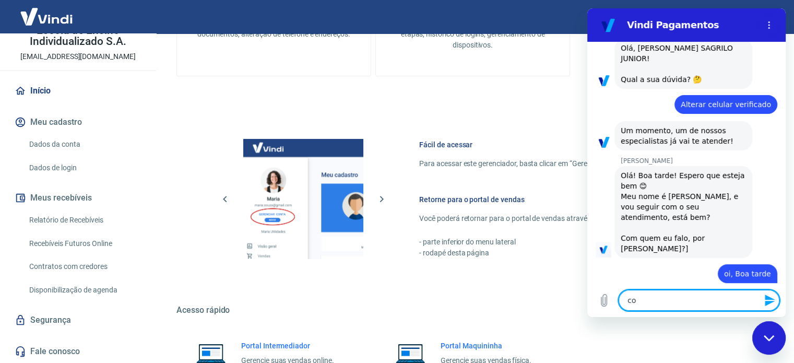
type textarea "x"
type textarea "como"
type textarea "x"
type textarea "como"
type textarea "x"
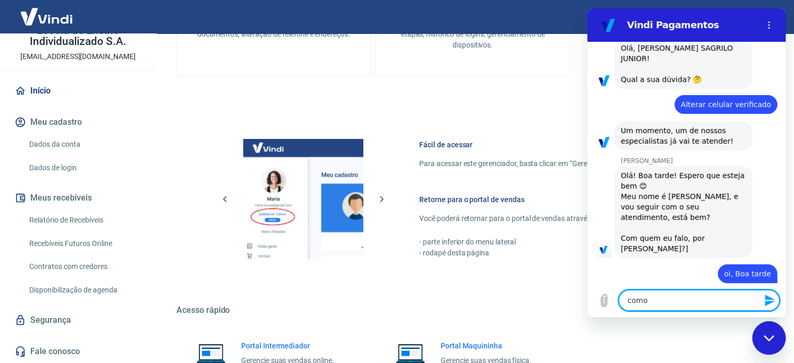
type textarea "como f"
type textarea "x"
type textarea "como fa"
type textarea "x"
type textarea "como faç"
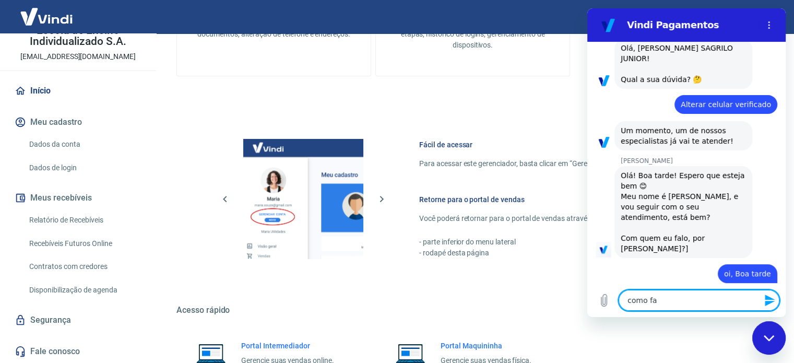
type textarea "x"
type textarea "como faço"
type textarea "x"
type textarea "como faço"
type textarea "x"
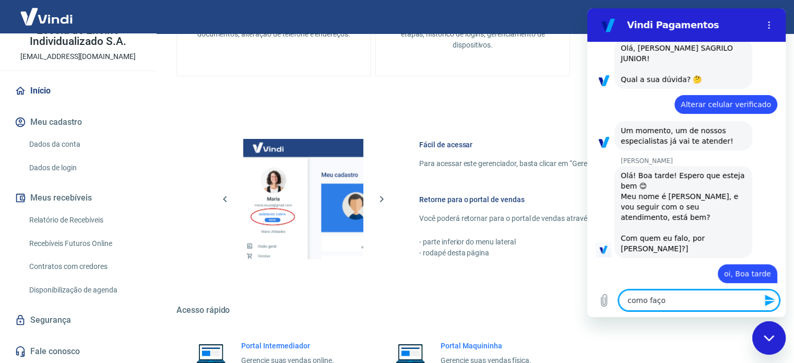
type textarea "como faço p"
type textarea "x"
type textarea "como faço pa"
type textarea "x"
type textarea "como faço par"
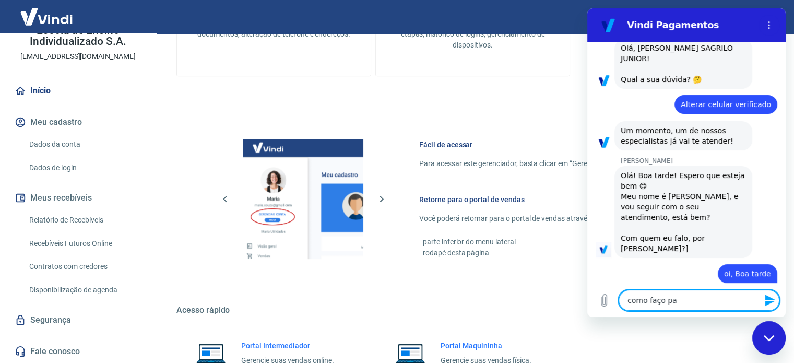
type textarea "x"
type textarea "como faço para"
type textarea "x"
type textarea "como faço para"
type textarea "x"
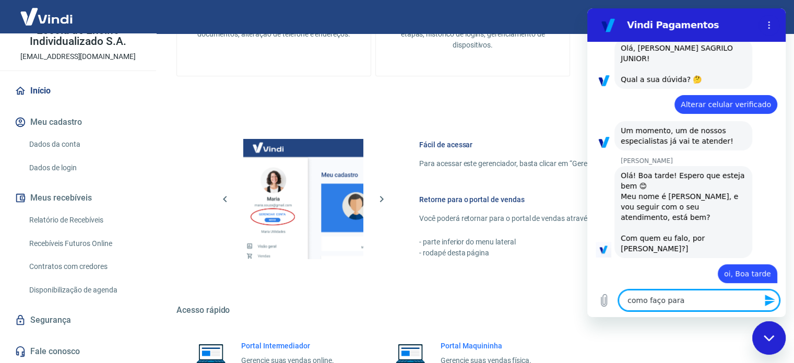
type textarea "como faço para q"
type textarea "x"
type textarea "como faço para qu"
type textarea "x"
type textarea "como faço para que"
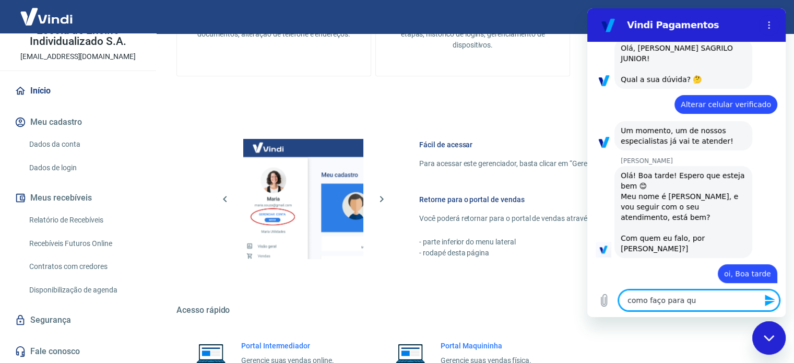
type textarea "x"
type textarea "como faço para que"
type textarea "x"
type textarea "como faço para que m"
type textarea "x"
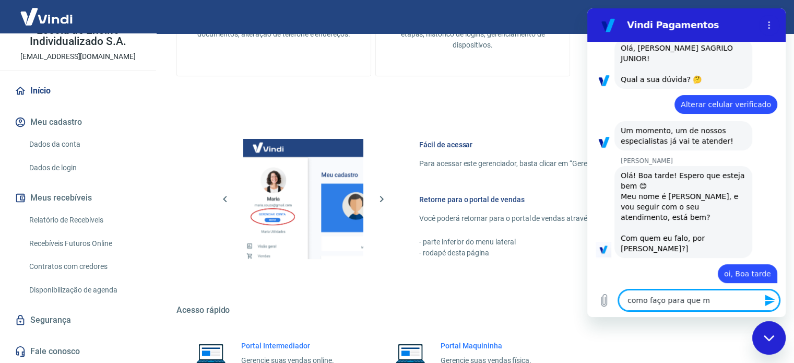
type textarea "como faço para que me"
type textarea "x"
type textarea "como faço para que meu"
type textarea "x"
type textarea "como faço para que meu"
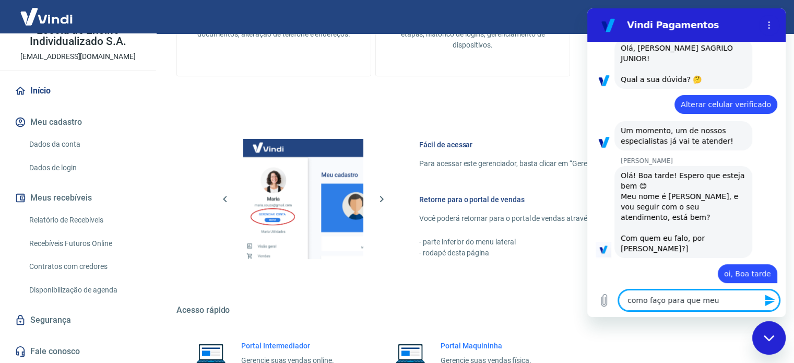
type textarea "x"
type textarea "como faço para que meu s"
type textarea "x"
type textarea "como faço para que meu su"
type textarea "x"
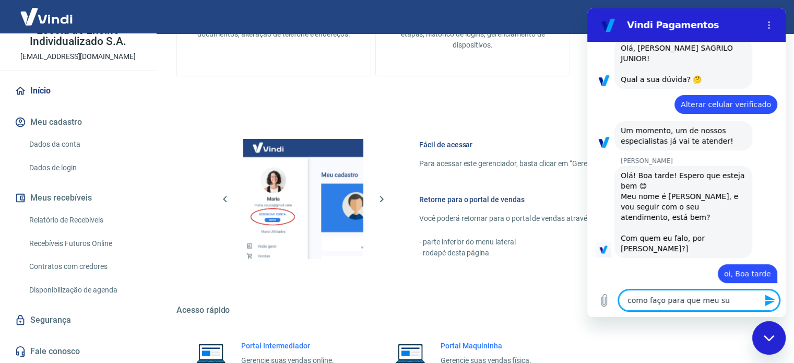
type textarea "como faço para que meu sub"
type textarea "x"
type textarea "como faço para que meu subo"
type textarea "x"
type textarea "como faço para que meu subor"
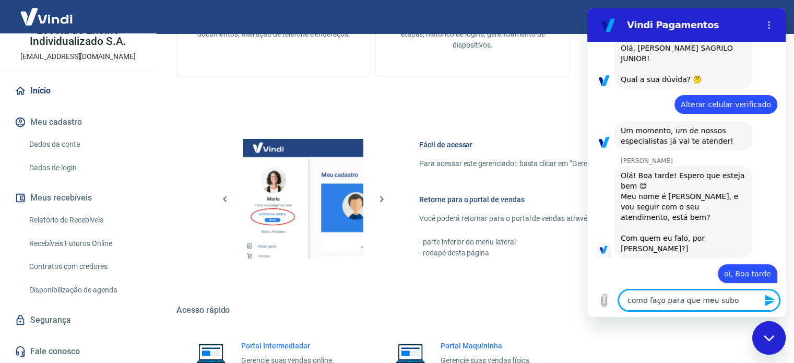
type textarea "x"
type textarea "como faço para que meu subord"
type textarea "x"
type textarea "como faço para que meu subordi"
type textarea "x"
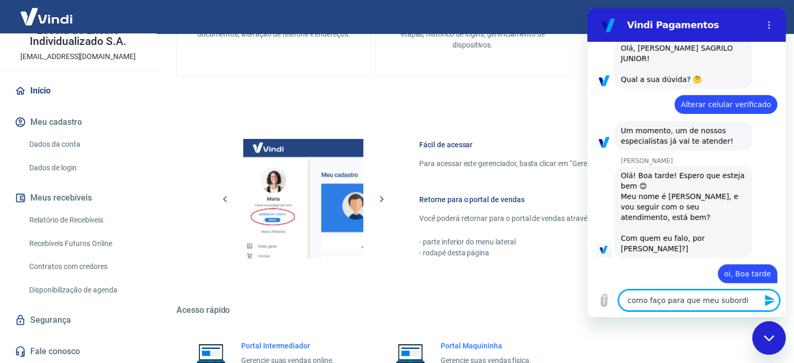
type textarea "como faço para que meu subordin"
type textarea "x"
type textarea "como faço para que meu subordina"
type textarea "x"
type textarea "como faço para que meu subordinad"
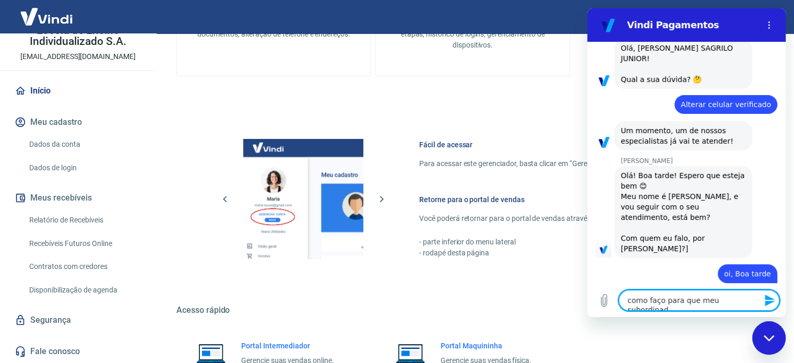
type textarea "x"
type textarea "como faço para que meu subordinado"
type textarea "x"
type textarea "como faço para que meu subordinados"
type textarea "x"
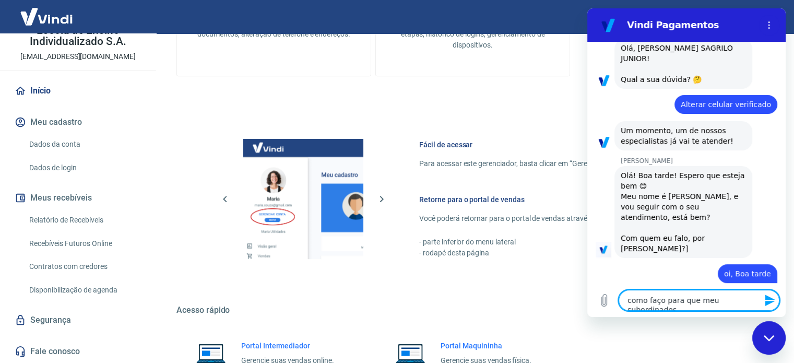
type textarea "como faço para que meu subordinados"
type textarea "x"
type textarea "como faço para que meu subordinados t"
type textarea "x"
type textarea "como faço para que meu subordinados tb"
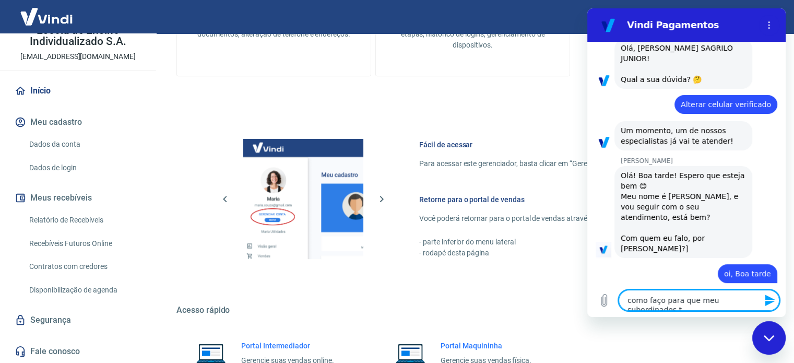
type textarea "x"
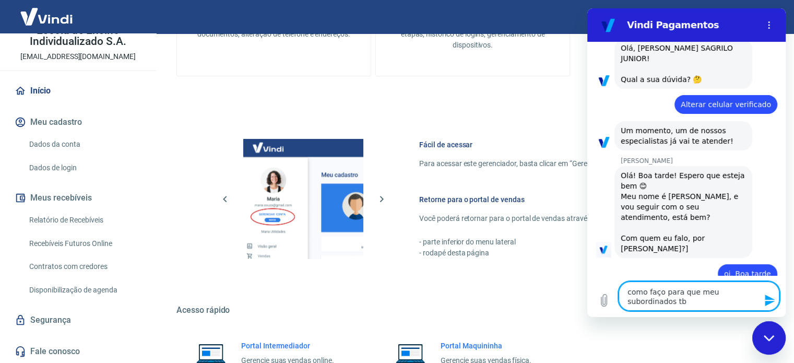
type textarea "como faço para que meu subordinados tbm"
type textarea "x"
type textarea "como faço para que meu subordinados tbm"
type textarea "x"
type textarea "como faço para que meu subordinados tbm t"
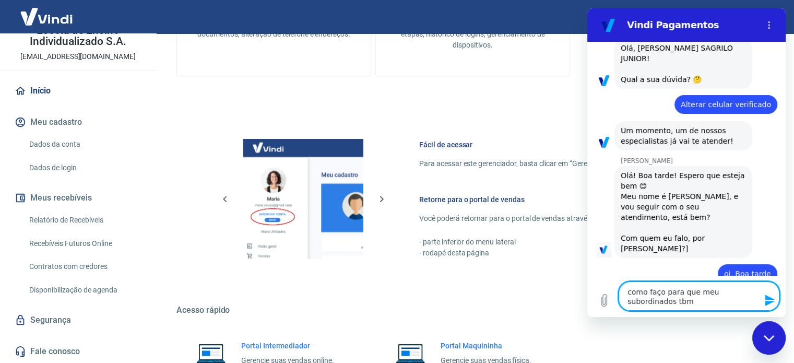
type textarea "x"
type textarea "como faço para que meu subordinados tbm te"
type textarea "x"
type textarea "como faço para que meu subordinados tbm ten"
type textarea "x"
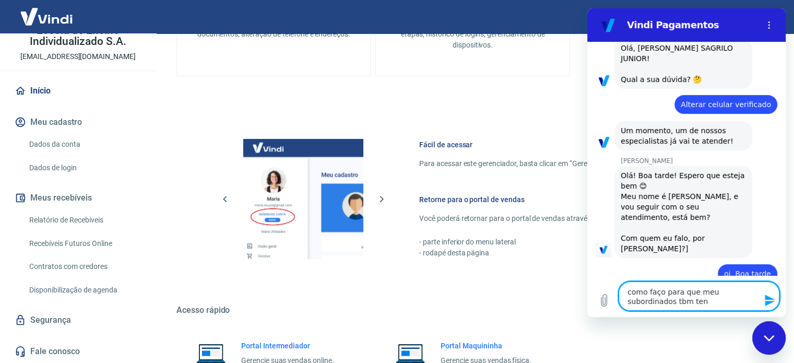
type textarea "como faço para que meu subordinados tbm tenh"
type textarea "x"
type textarea "como faço para que meu subordinados tbm tenha"
type textarea "x"
type textarea "como faço para que meu subordinados tbm tenham"
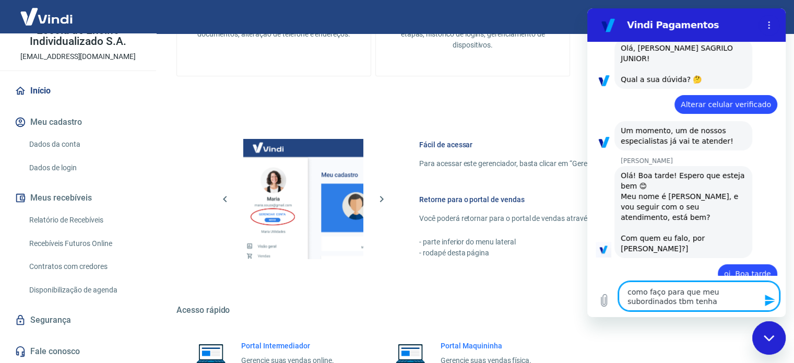
type textarea "x"
type textarea "como faço para que meu subordinados tbm tenham"
type textarea "x"
type textarea "como faço para que meu subordinados tbm tenham a"
type textarea "x"
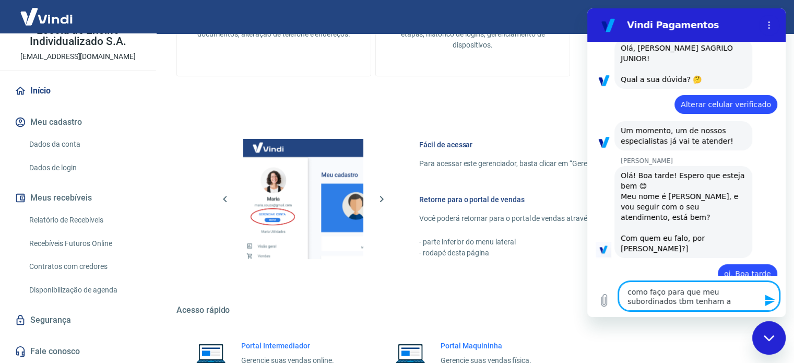
type textarea "como faço para que meu subordinados tbm tenham ac"
type textarea "x"
type textarea "como faço para que meu subordinados tbm tenham ace"
type textarea "x"
type textarea "como faço para que meu subordinados tbm tenham aces"
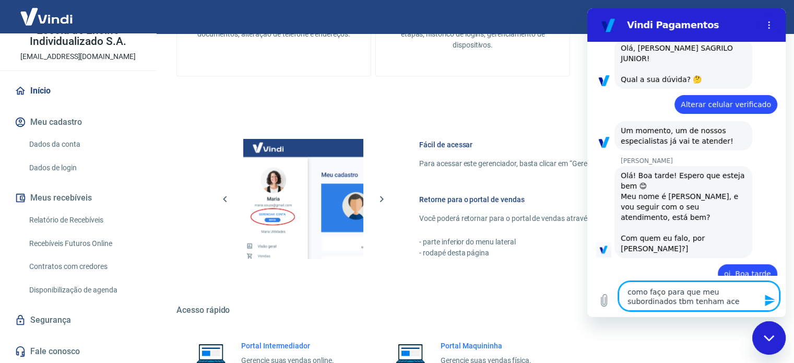
type textarea "x"
type textarea "como faço para que meu subordinados tbm tenham acess"
type textarea "x"
type textarea "como faço para que meu subordinados tbm tenham acesso"
type textarea "x"
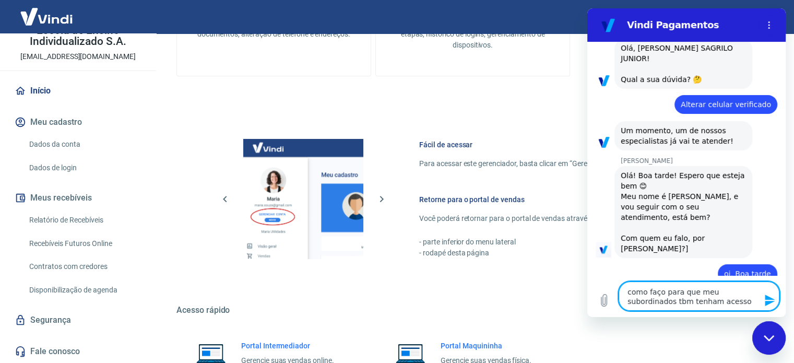
type textarea "como faço para que meu subordinados tbm tenham acesso"
type textarea "x"
type textarea "como faço para que meu subordinados tbm tenham acesso a"
type textarea "x"
type textarea "como faço para que meu subordinados tbm tenham acesso a"
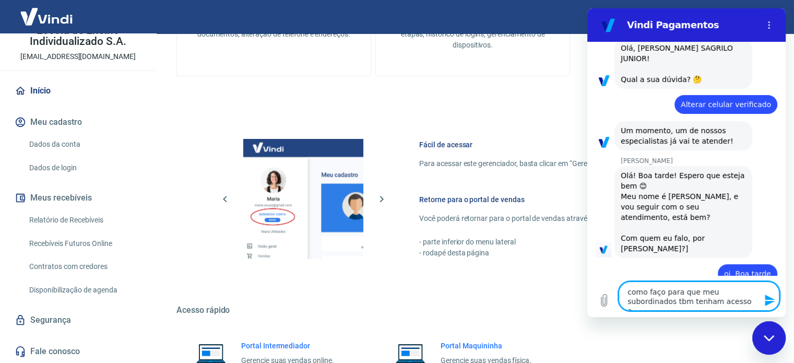
type textarea "x"
type textarea "como faço para que meu subordinados tbm tenham acesso a e"
type textarea "x"
type textarea "como faço para que meu subordinados tbm tenham acesso a es"
type textarea "x"
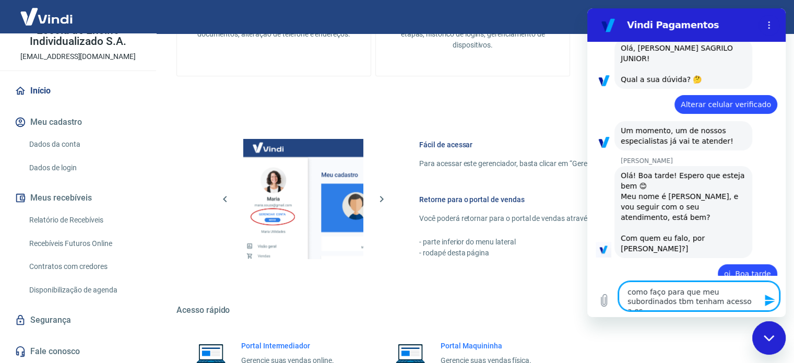
type textarea "como faço para que meu subordinados tbm tenham acesso a ess"
type textarea "x"
type textarea "como faço para que meu subordinados tbm tenham acesso a esse"
type textarea "x"
type textarea "como faço para que meu subordinados tbm tenham acesso a esse"
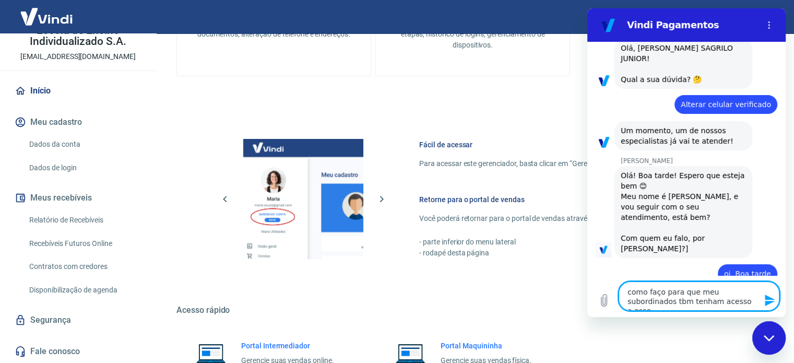
type textarea "x"
type textarea "como faço para que meu subordinados tbm tenham acesso a esse p"
type textarea "x"
type textarea "como faço para que meu subordinados tbm tenham acesso a esse pa"
type textarea "x"
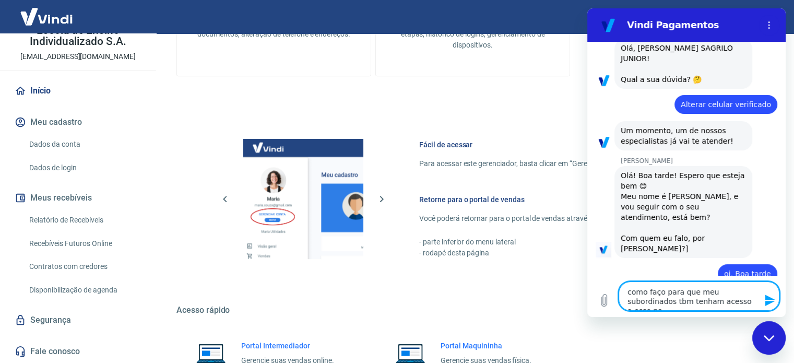
type textarea "como faço para que meu subordinados tbm tenham acesso a esse pai"
type textarea "x"
type textarea "como faço para que meu subordinados tbm tenham acesso a esse pain"
type textarea "x"
type textarea "como faço para que meu subordinados tbm tenham acesso a esse paine"
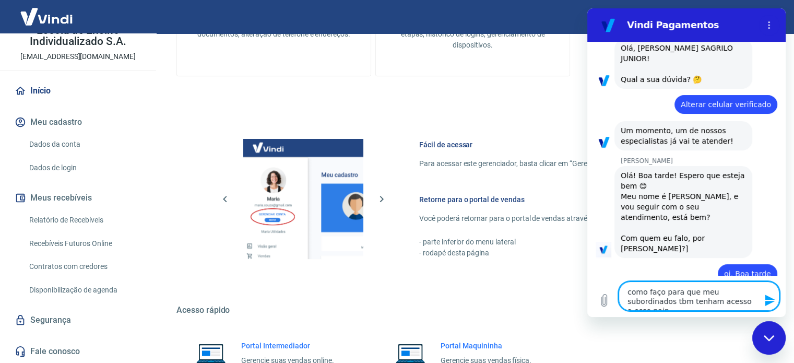
type textarea "x"
type textarea "como faço para que meu subordinados tbm tenham acesso a esse painel"
type textarea "x"
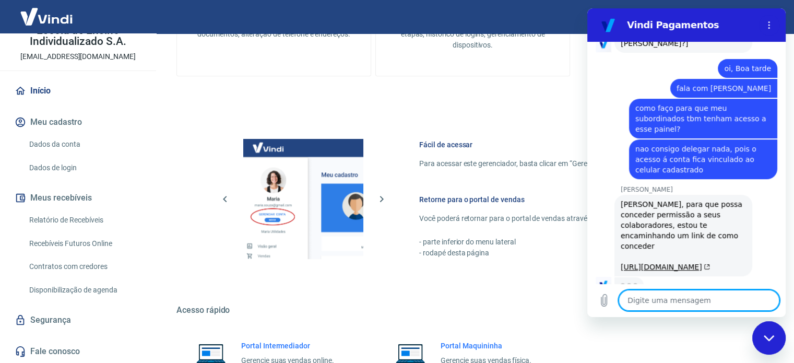
scroll to position [263, 0]
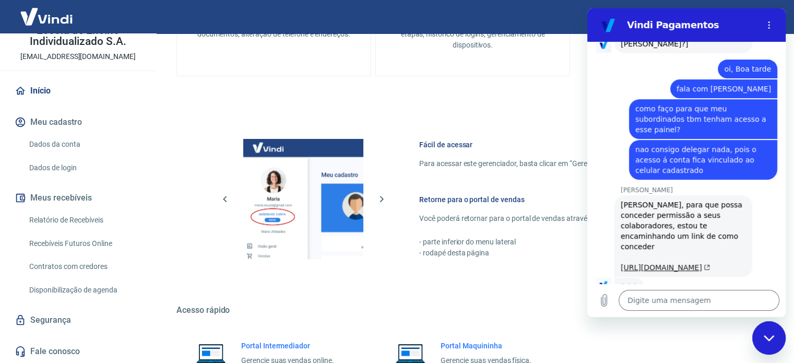
click at [655, 263] on link "https://atendimento-pagamentos.vindi.com.br/hc/pt-br/articles/16042485476635-Co…" at bounding box center [664, 267] width 89 height 8
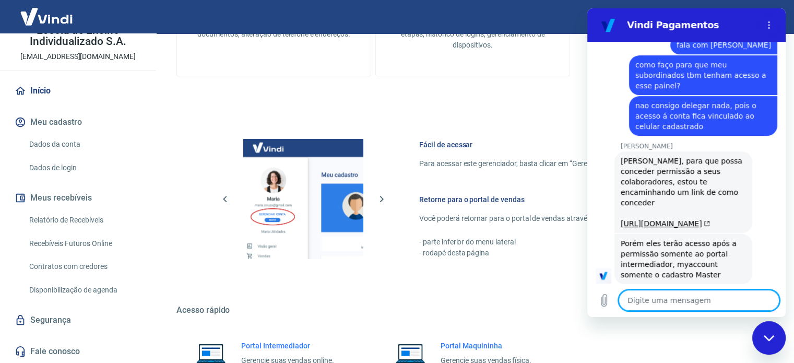
scroll to position [309, 0]
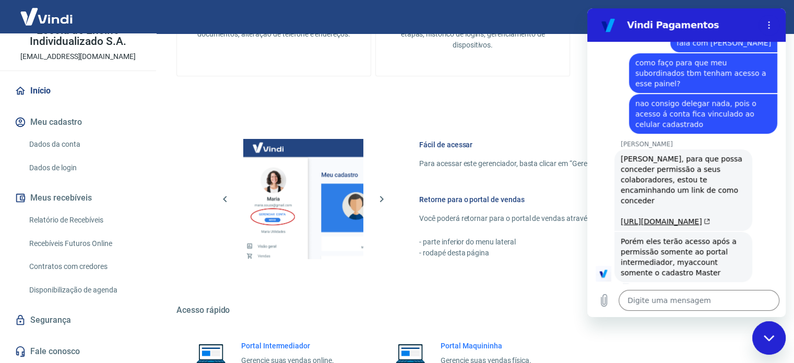
click at [90, 245] on link "Recebíveis Futuros Online" at bounding box center [84, 243] width 118 height 21
click at [681, 304] on textarea at bounding box center [698, 300] width 161 height 21
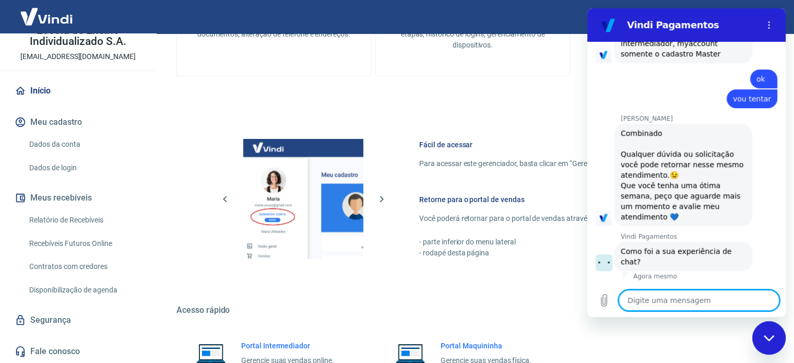
scroll to position [530, 0]
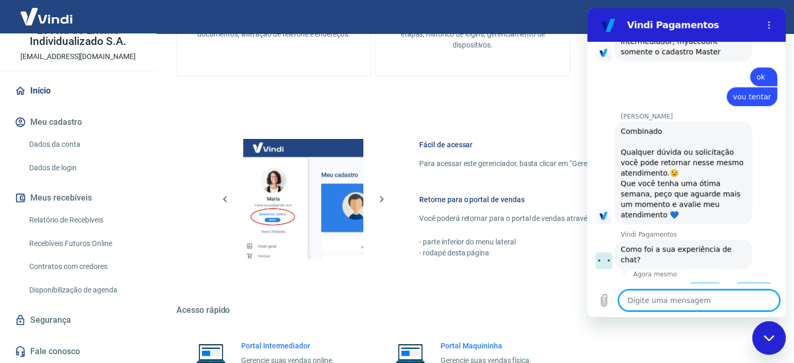
click at [681, 308] on textarea at bounding box center [698, 300] width 161 height 21
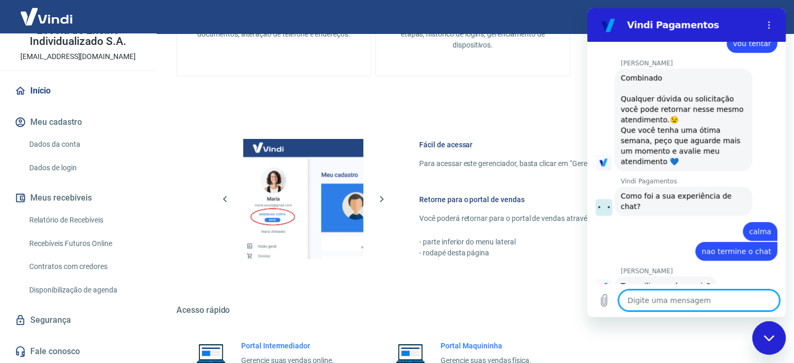
scroll to position [585, 0]
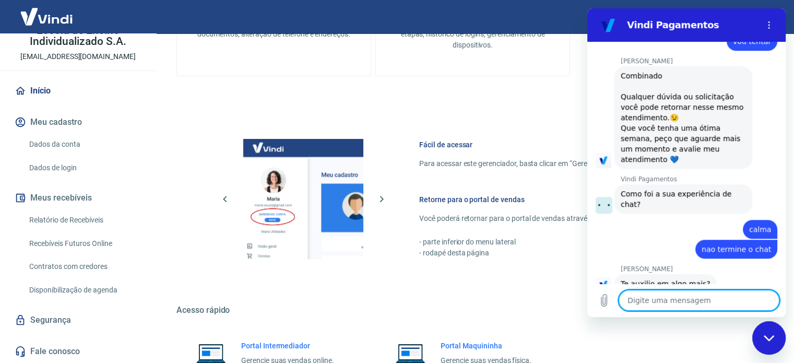
click at [691, 304] on textarea at bounding box center [698, 300] width 161 height 21
paste textarea "t"
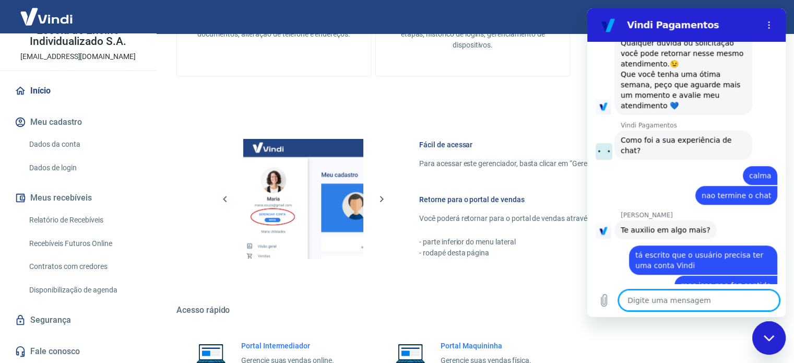
scroll to position [641, 0]
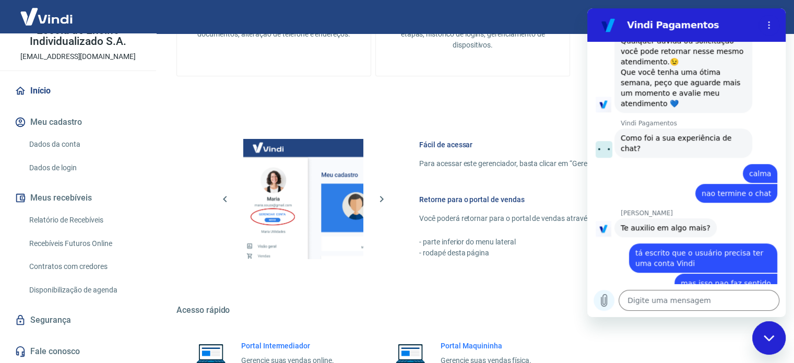
click at [604, 306] on icon "Carregar arquivo" at bounding box center [604, 300] width 6 height 12
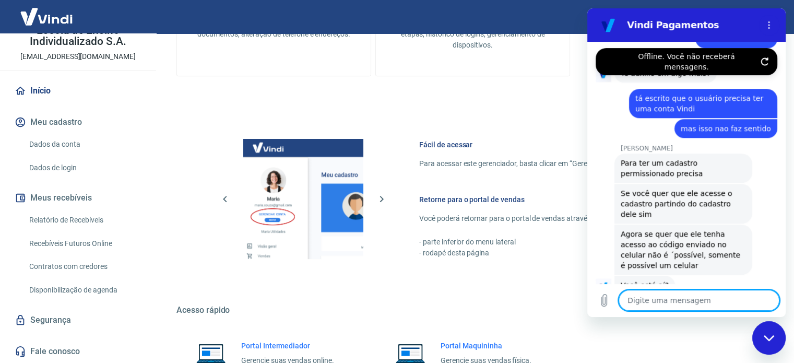
scroll to position [797, 0]
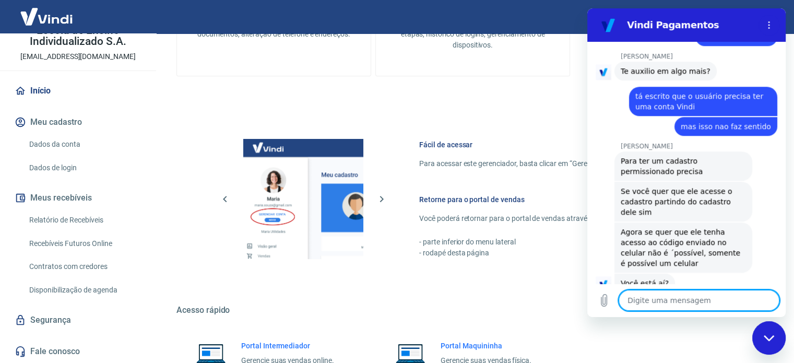
click at [688, 303] on textarea at bounding box center [698, 300] width 161 height 21
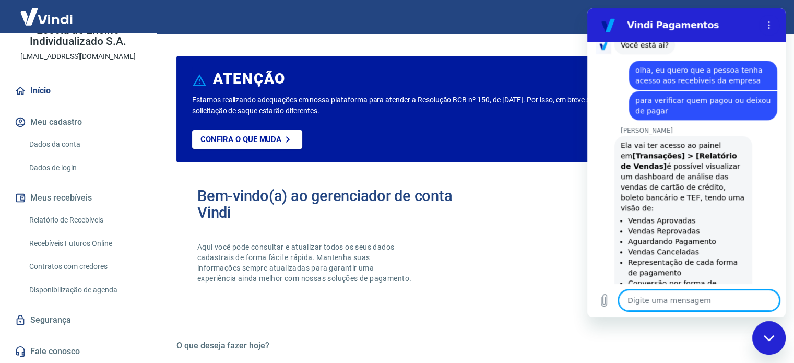
scroll to position [0, 0]
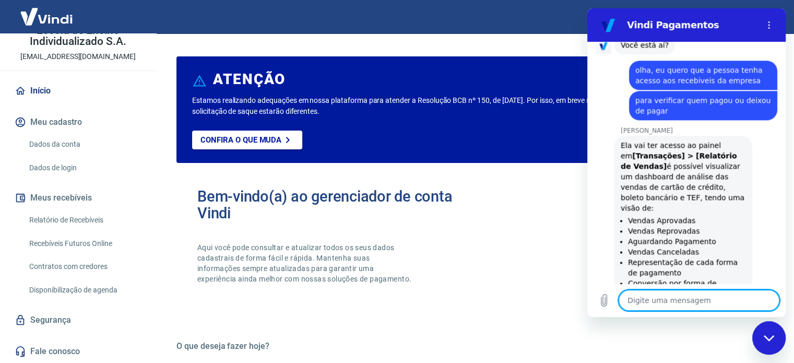
click at [645, 291] on textarea at bounding box center [698, 300] width 161 height 21
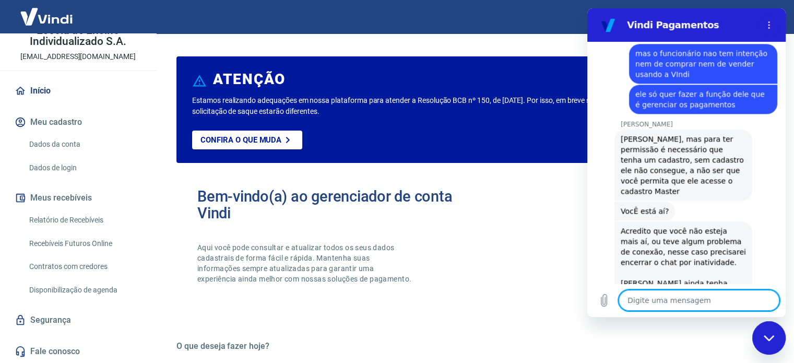
scroll to position [1275, 0]
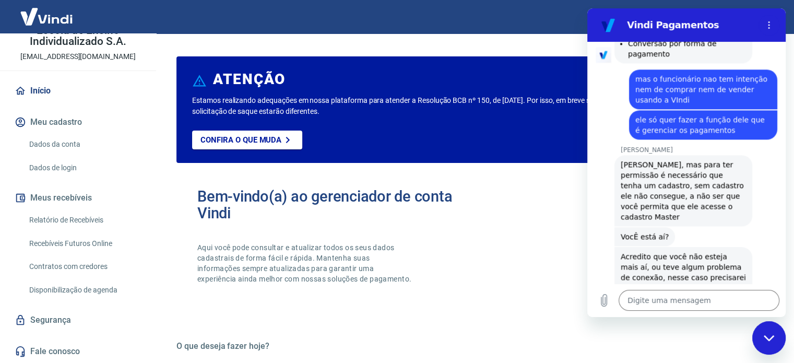
click at [762, 345] on div "Fechar janela de mensagens" at bounding box center [768, 337] width 31 height 31
